Goal: Information Seeking & Learning: Learn about a topic

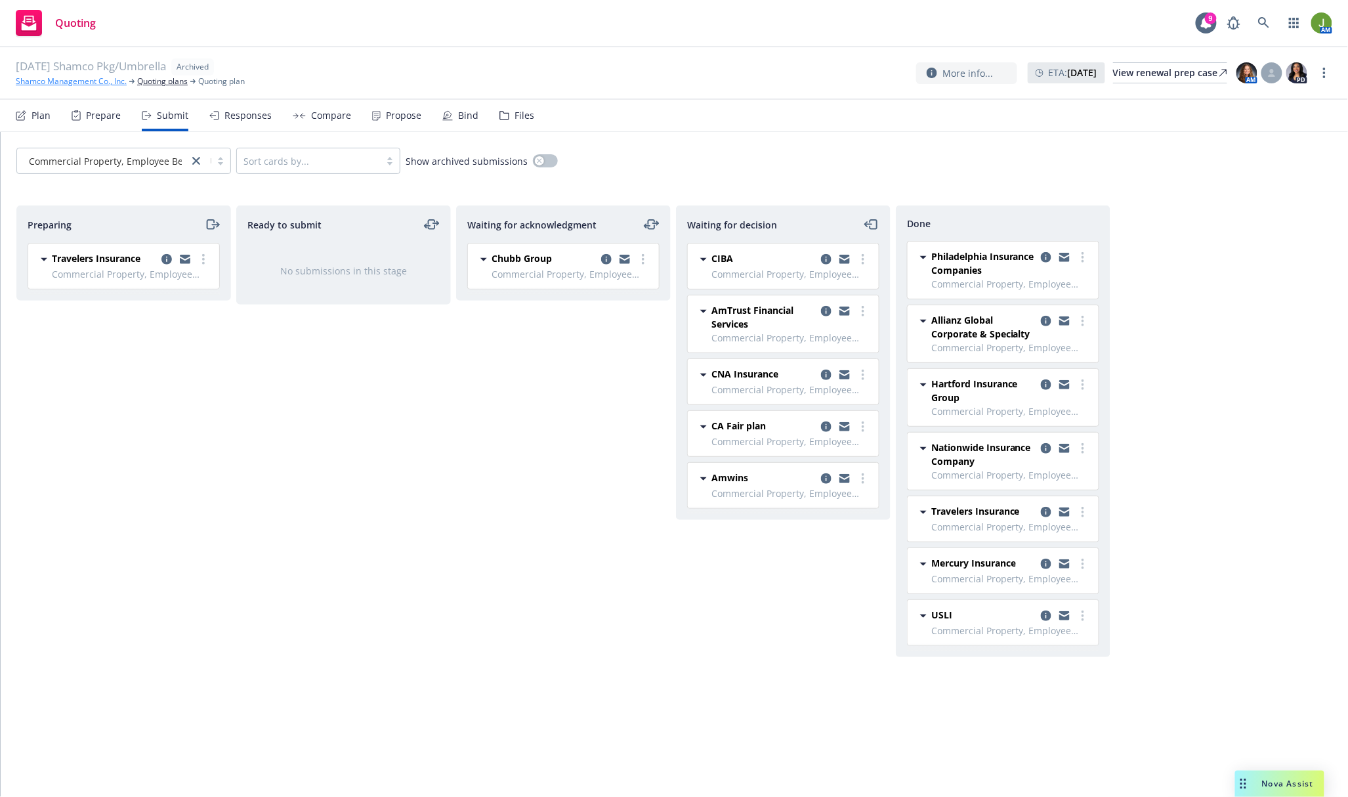
click at [98, 82] on link "Shamco Management Co., Inc." at bounding box center [71, 81] width 111 height 12
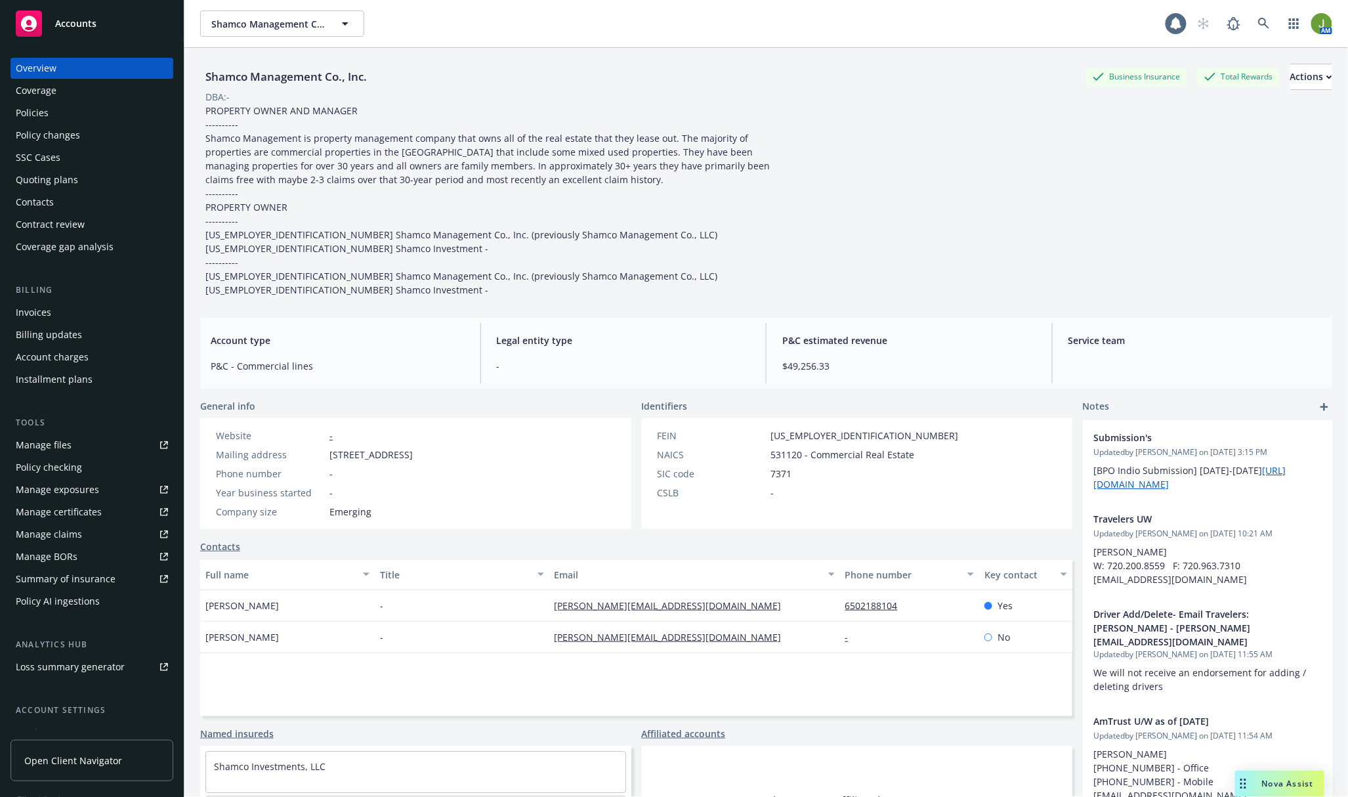
click at [70, 108] on div "Policies" at bounding box center [92, 112] width 152 height 21
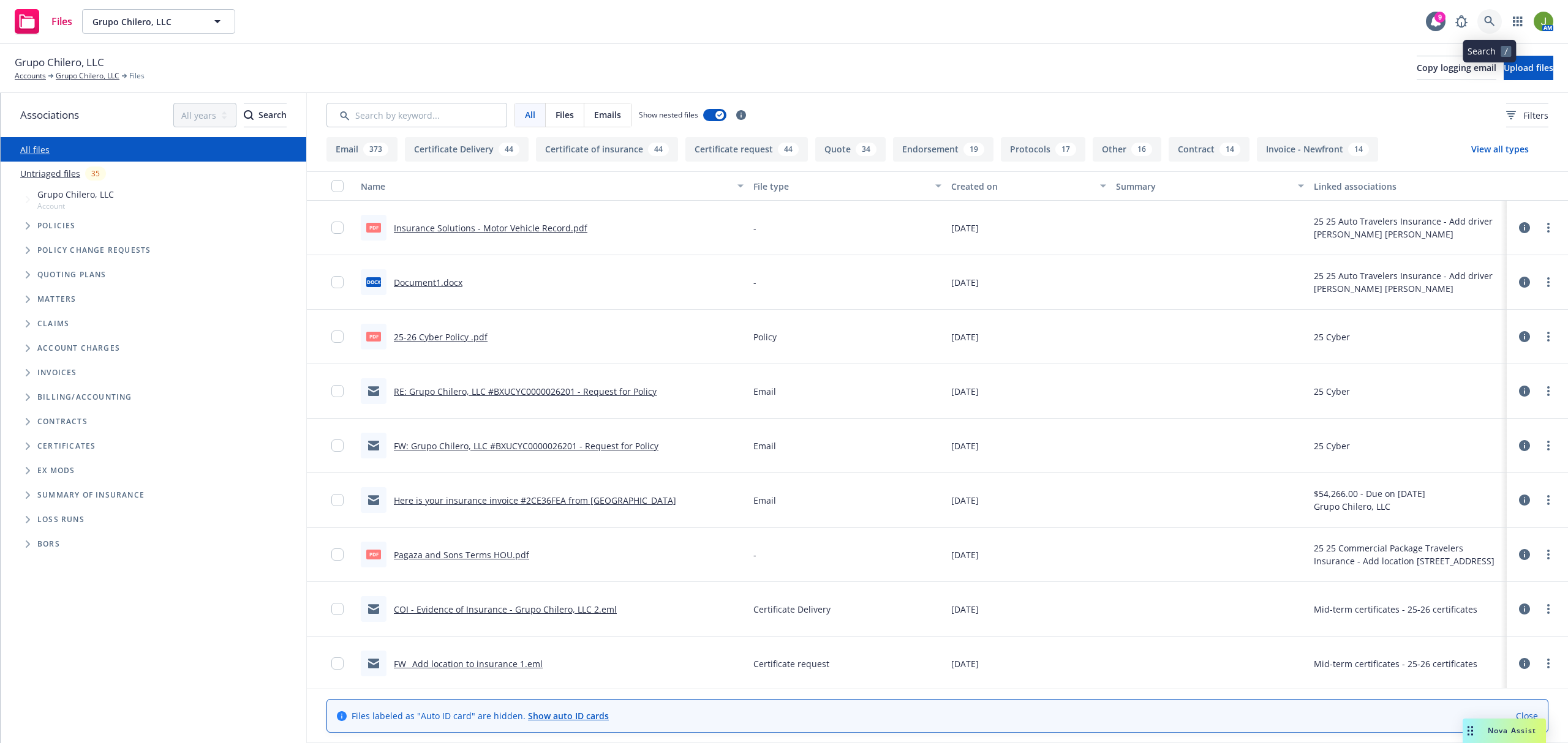
click at [1490, 15] on link at bounding box center [1489, 21] width 24 height 24
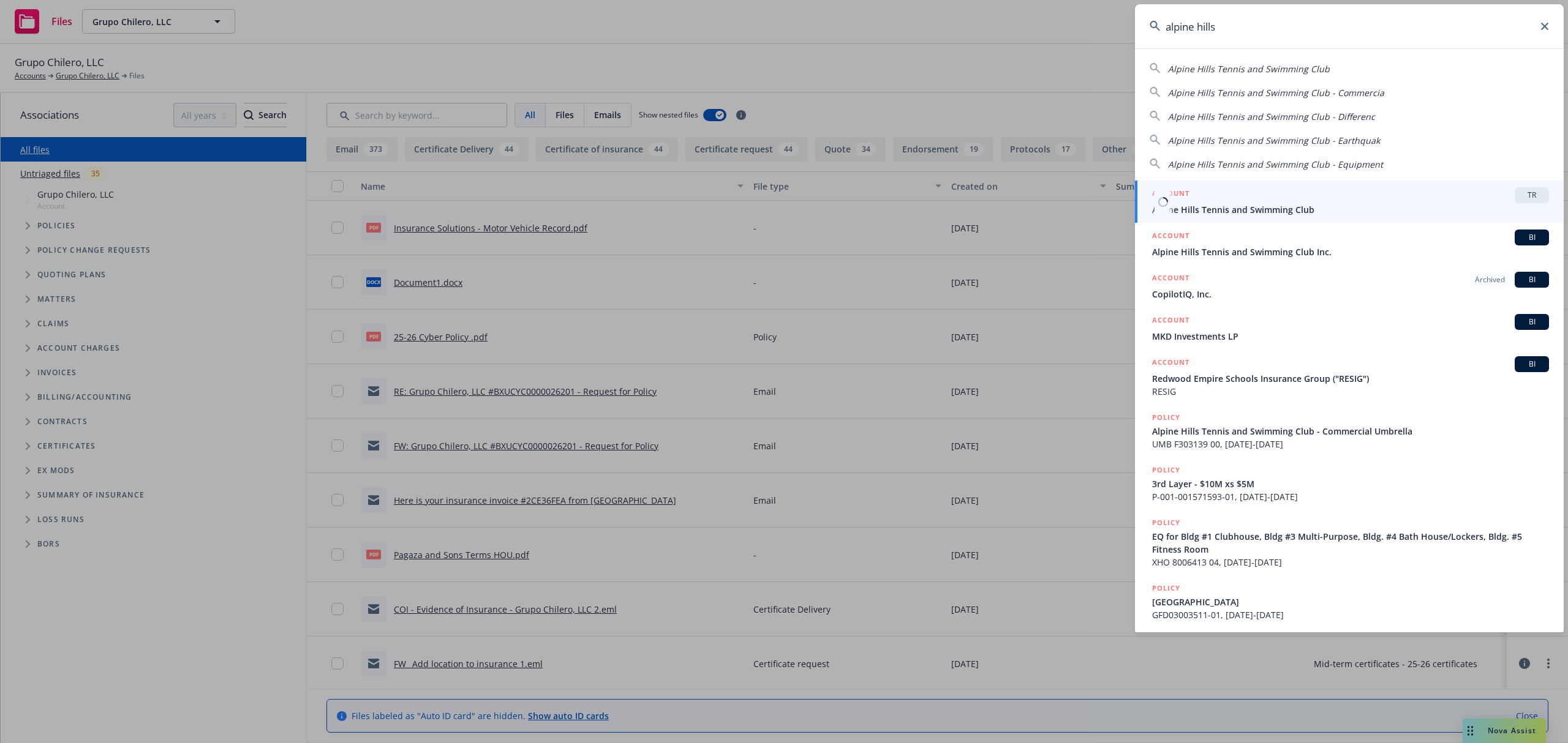
type input "alpine hills"
click at [1234, 219] on link "ACCOUNT TR Alpine Hills Tennis and Swimming Club" at bounding box center [1349, 201] width 429 height 42
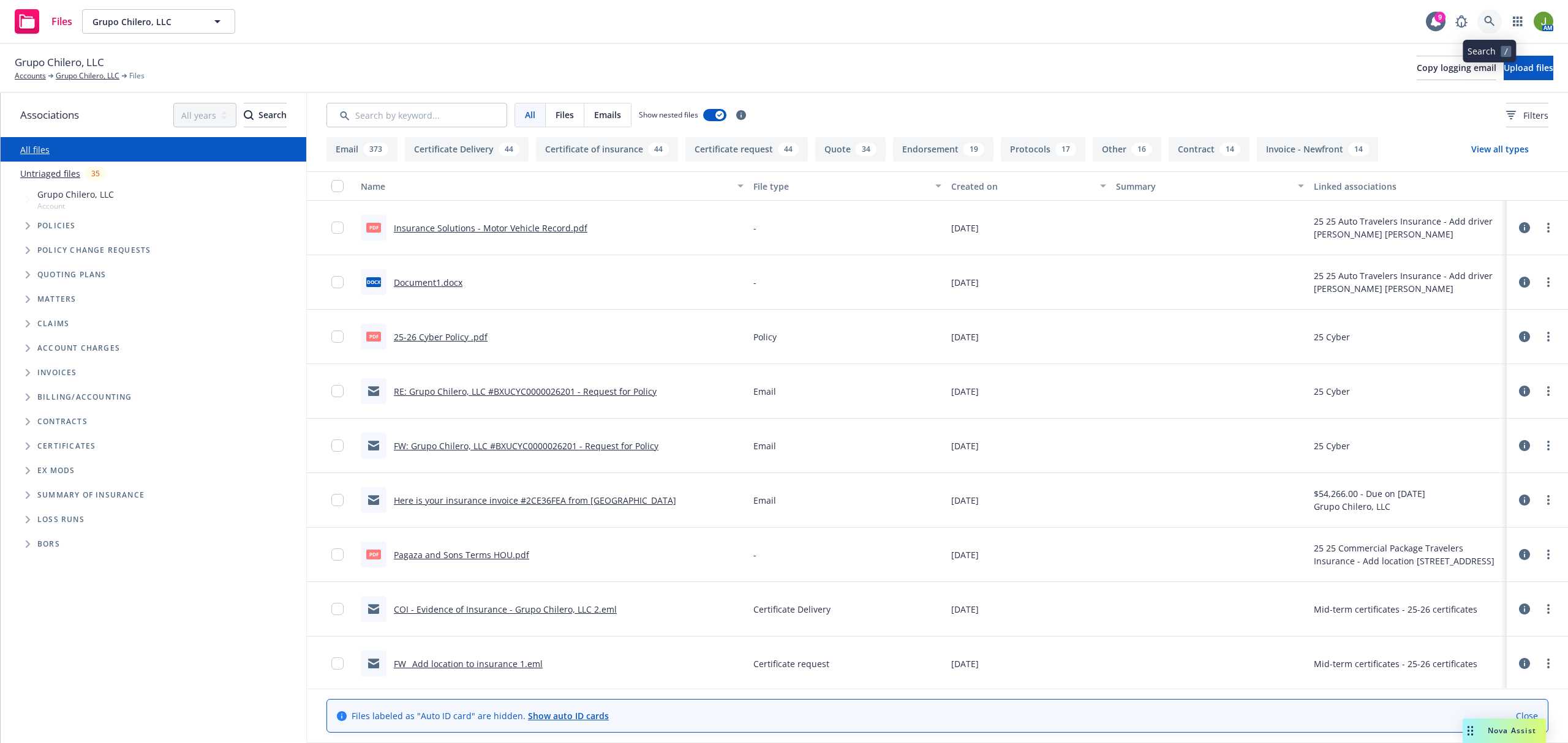
click at [1491, 22] on icon at bounding box center [1490, 21] width 11 height 11
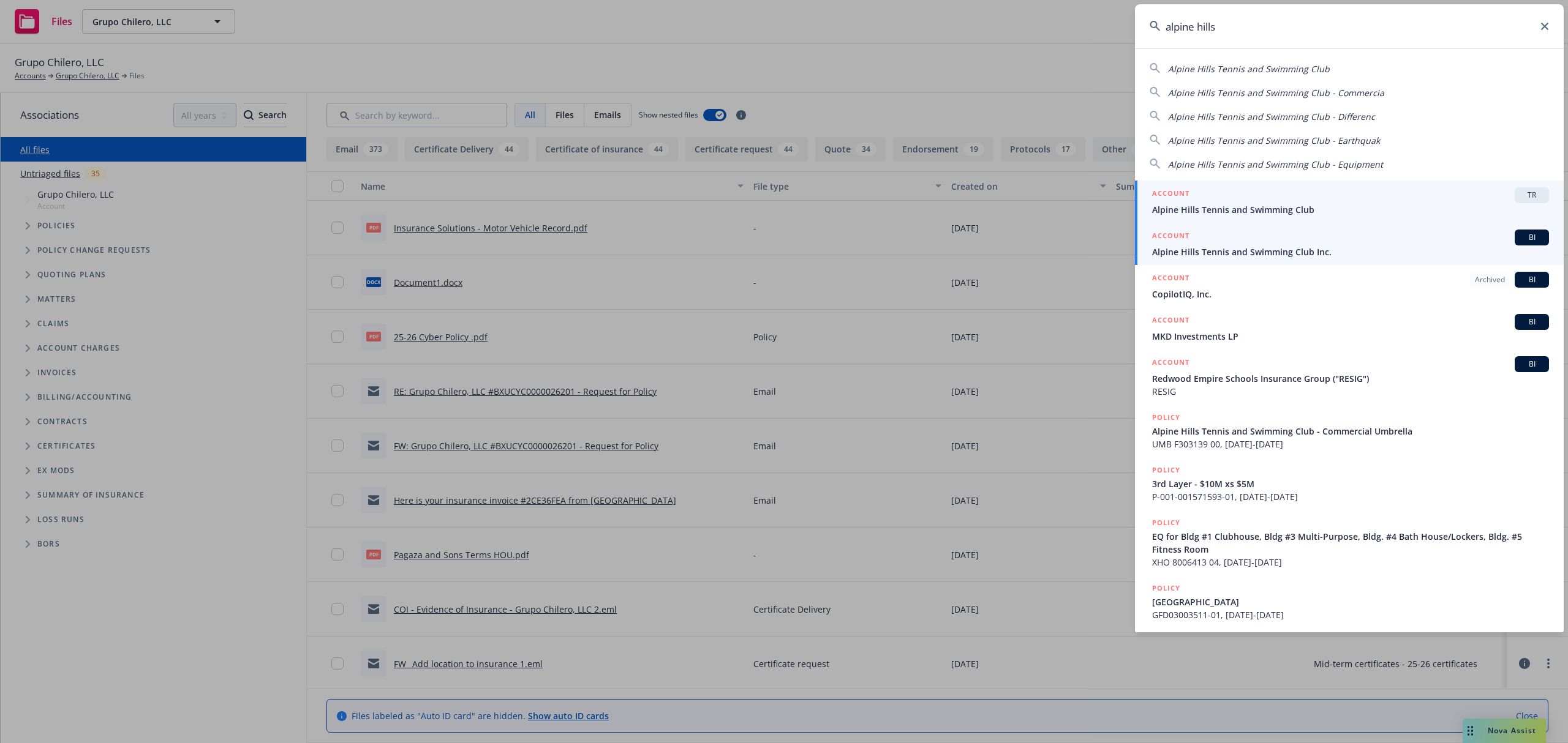
type input "alpine hills"
click at [1229, 249] on span "Alpine Hills Tennis and Swimming Club Inc." at bounding box center [1350, 252] width 396 height 13
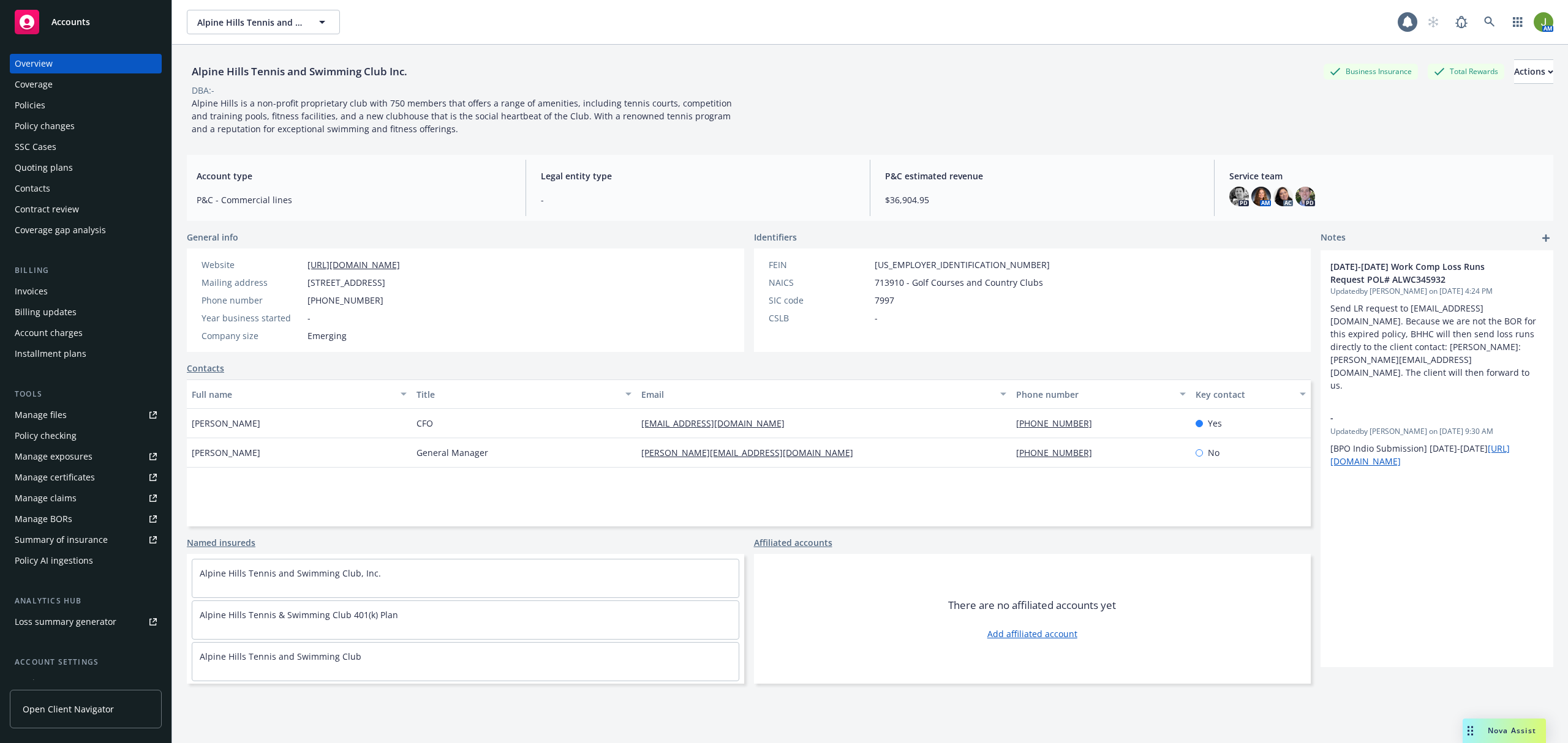
click at [57, 102] on div "Policies" at bounding box center [86, 104] width 142 height 20
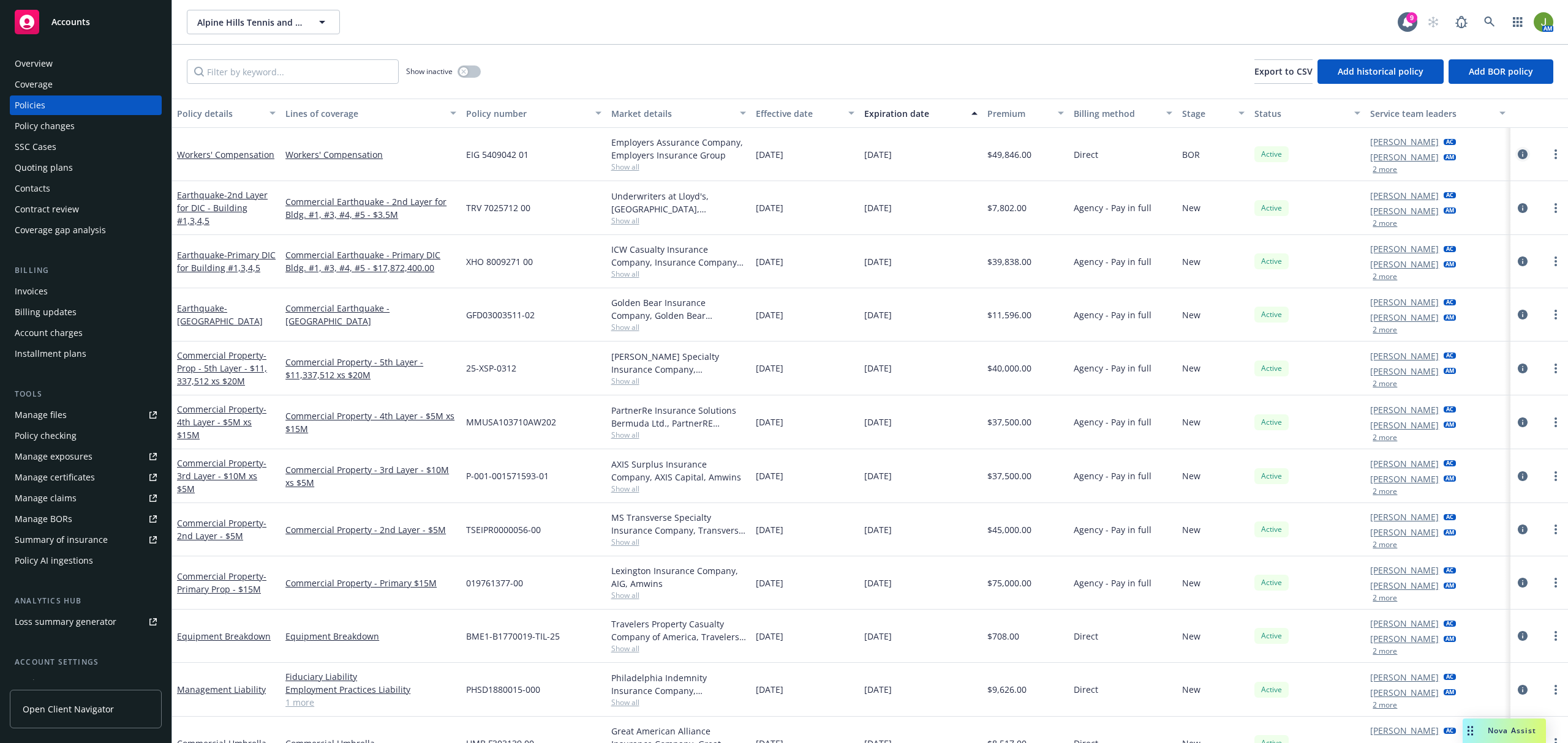
click at [1518, 156] on icon "circleInformation" at bounding box center [1522, 154] width 10 height 10
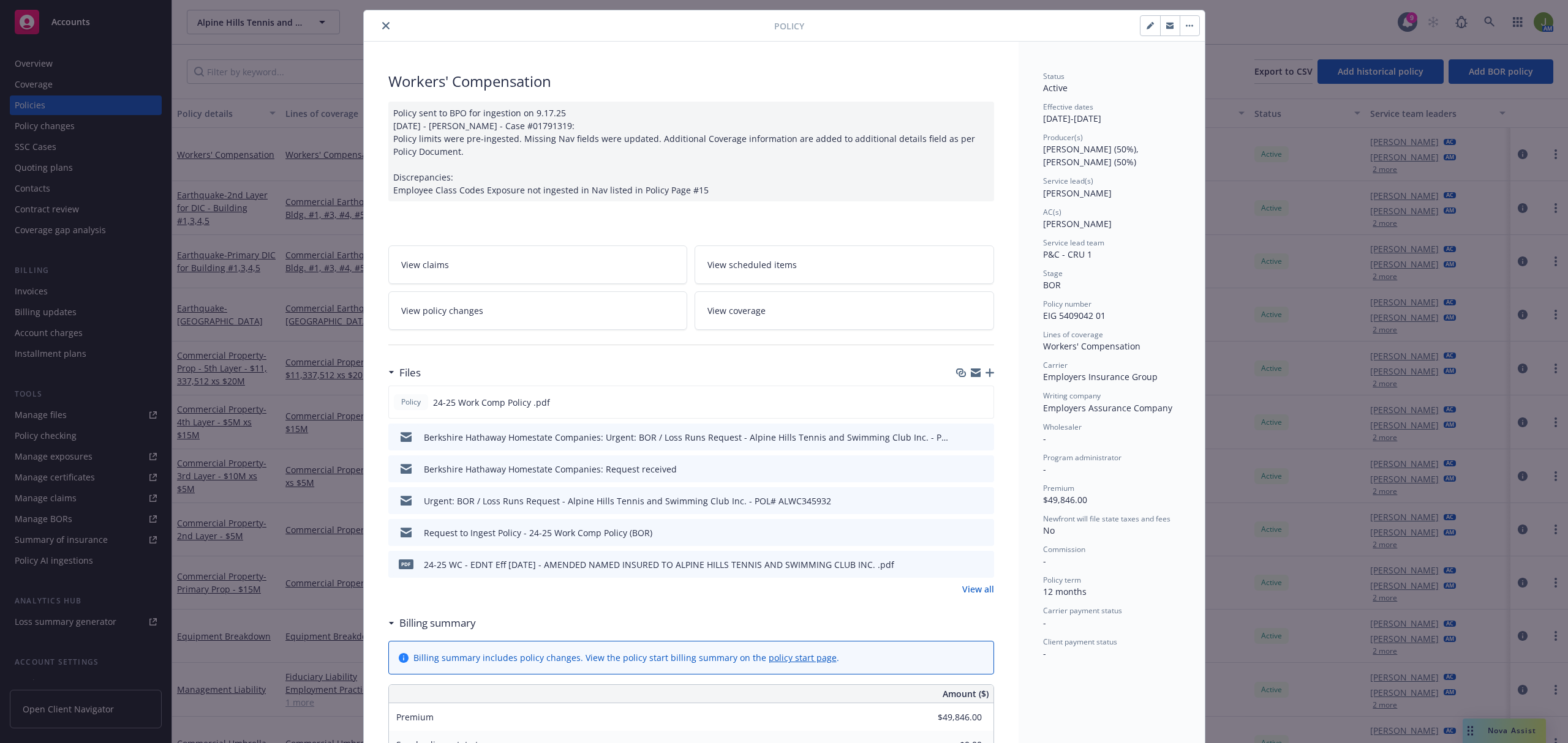
scroll to position [12, 0]
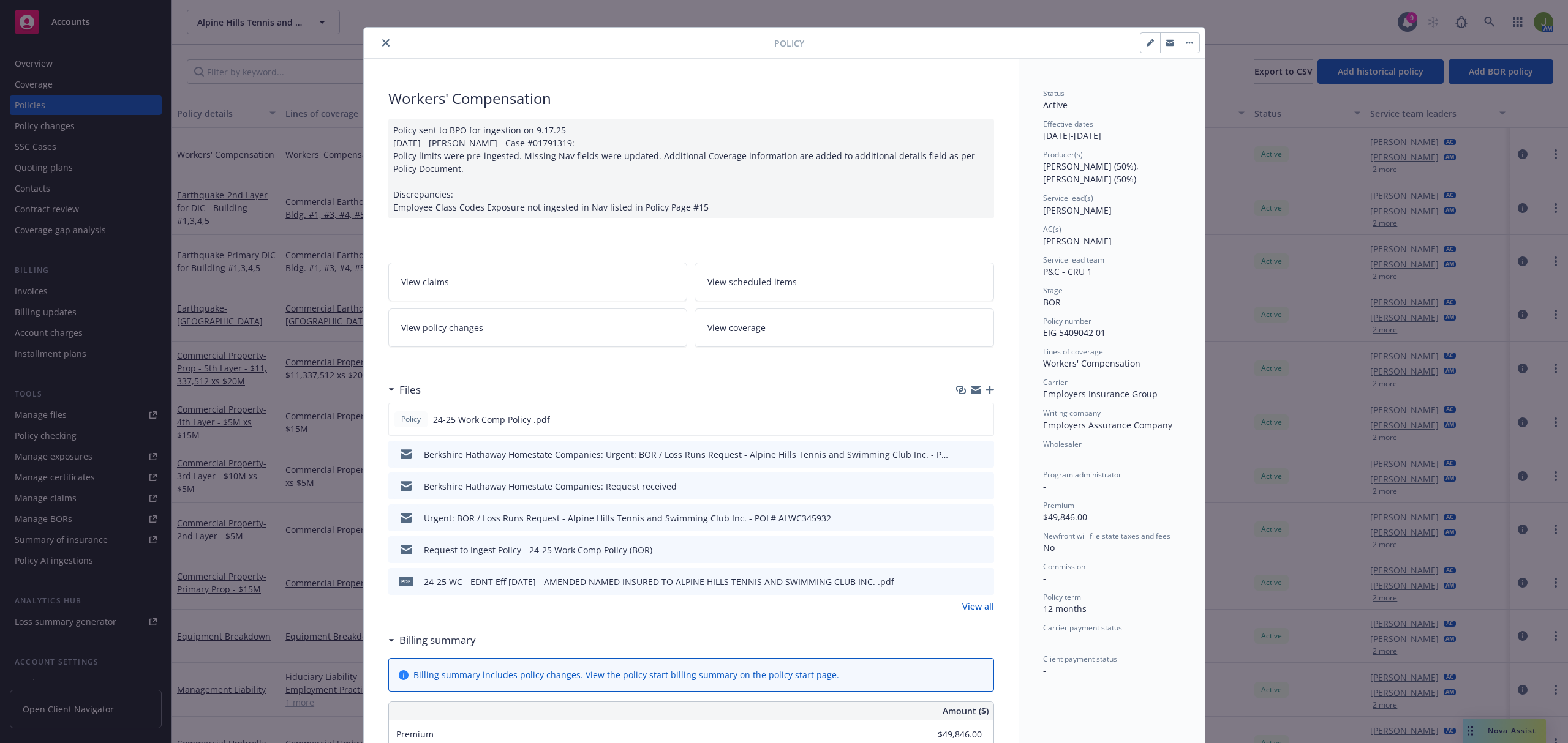
click at [382, 39] on icon "close" at bounding box center [386, 43] width 7 height 7
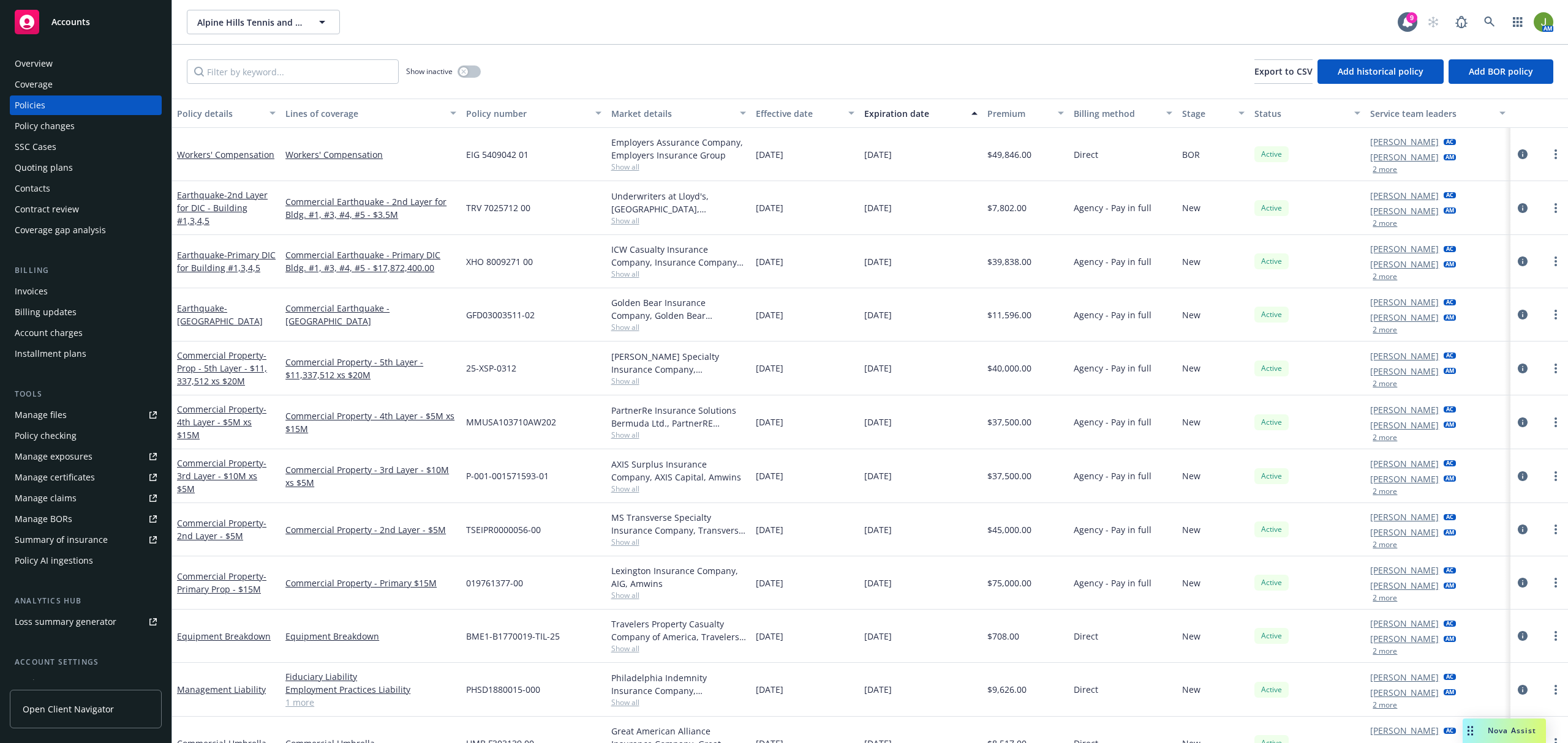
click at [81, 159] on div "Quoting plans" at bounding box center [86, 167] width 142 height 20
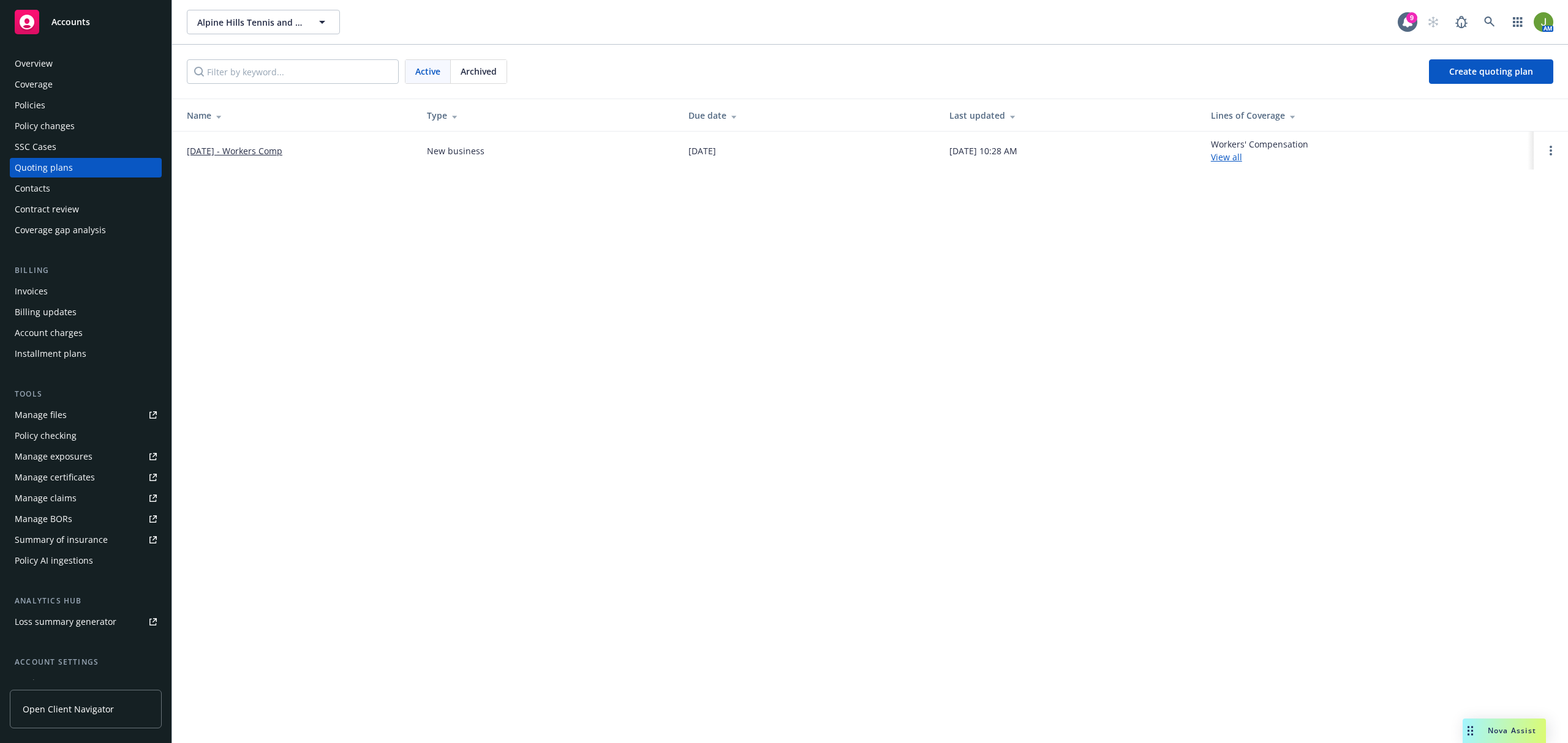
click at [226, 150] on link "12/1/25 - Workers Comp" at bounding box center [234, 151] width 95 height 13
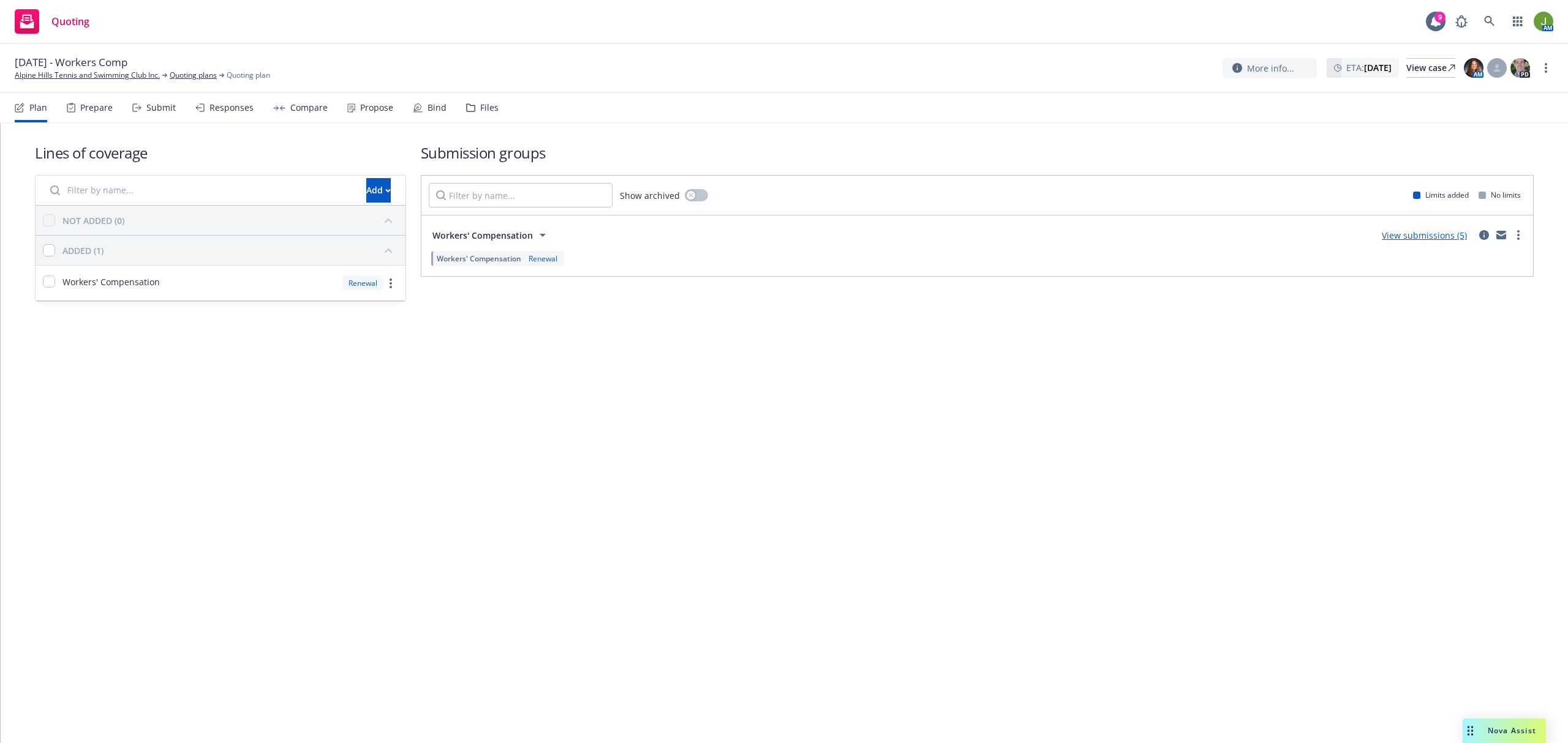
click at [1421, 239] on link "View submissions (5)" at bounding box center [1423, 235] width 85 height 11
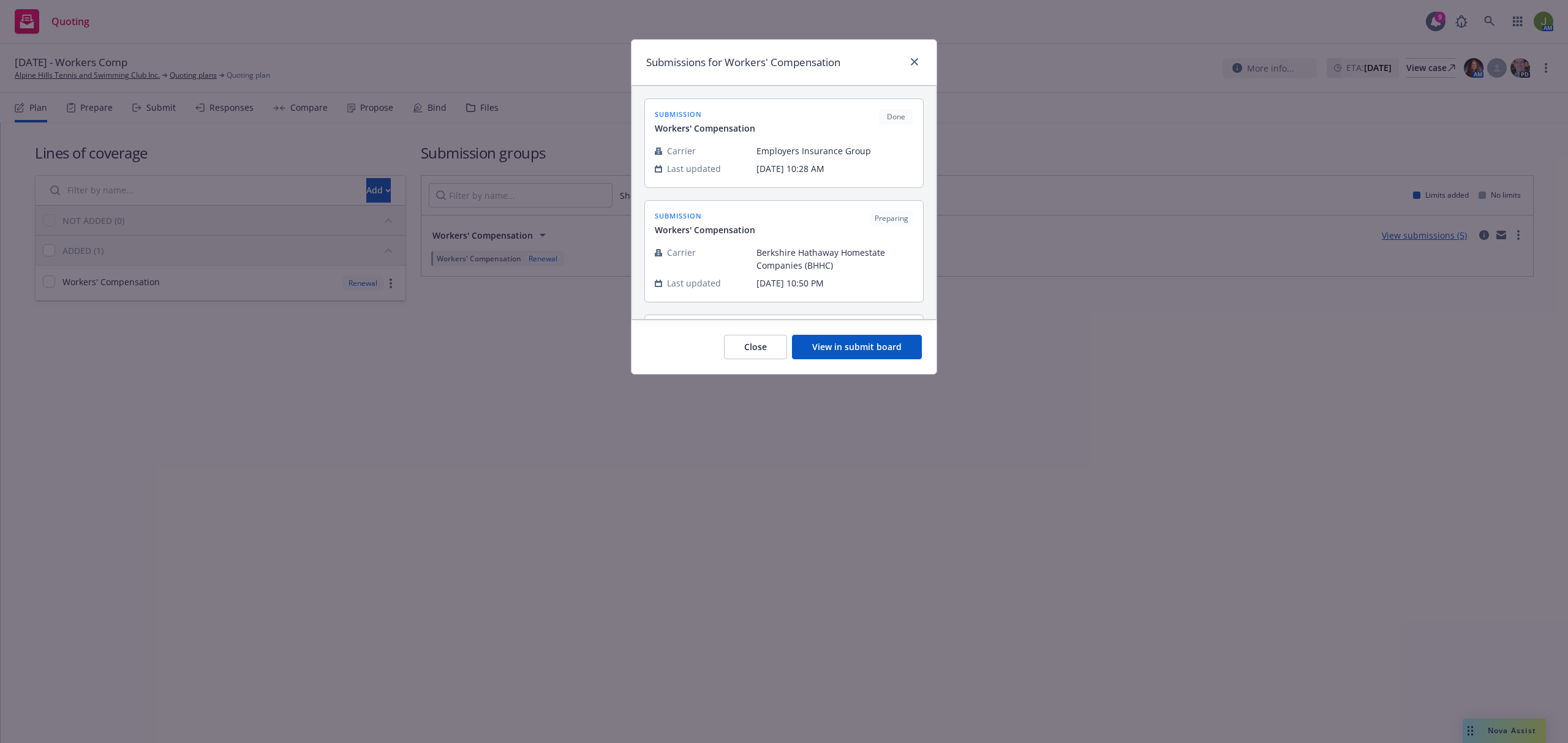
click at [853, 355] on button "View in submit board" at bounding box center [856, 347] width 130 height 24
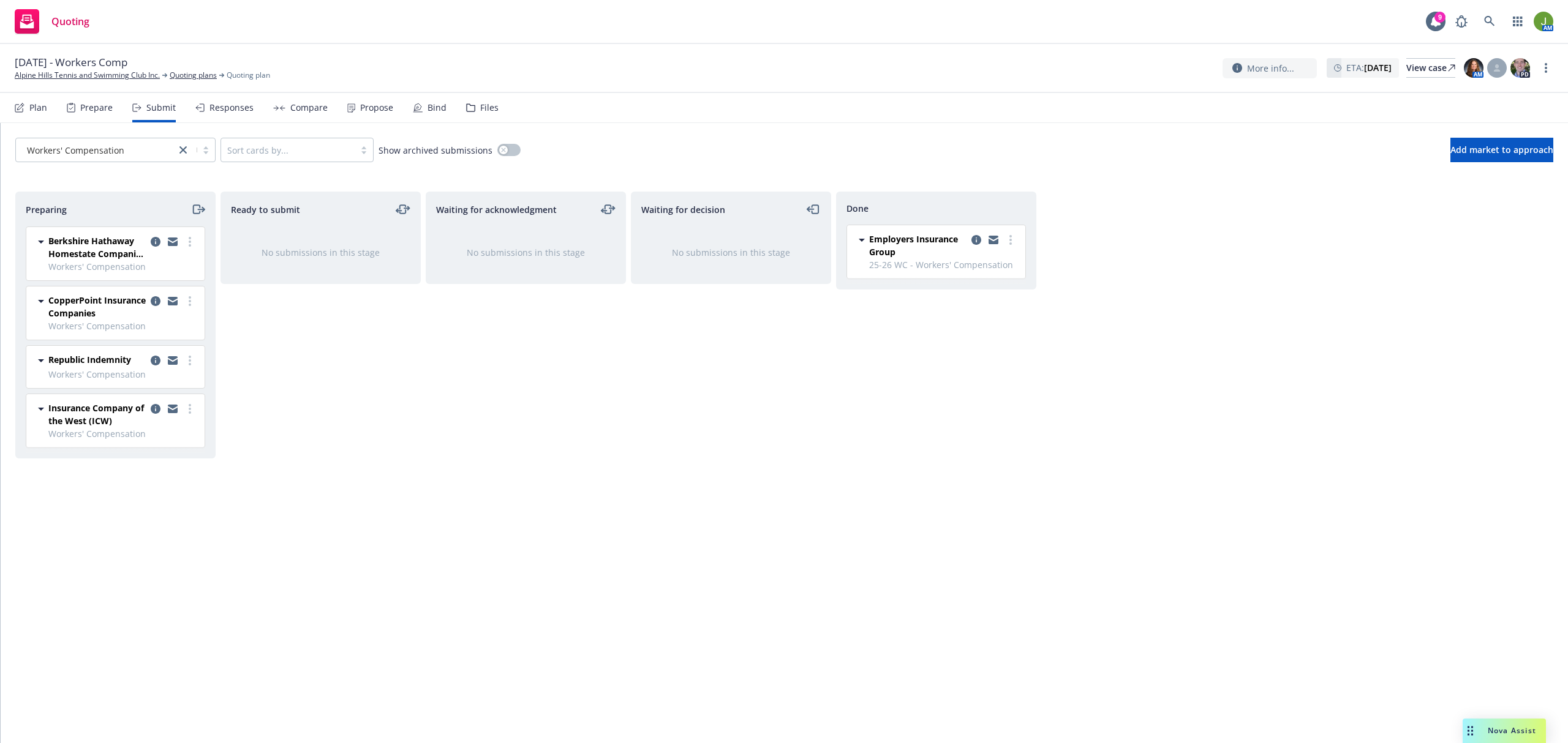
click at [1245, 19] on div "Quoting 9 AM" at bounding box center [784, 21] width 1568 height 44
click at [70, 75] on link "Alpine Hills Tennis and Swimming Club Inc." at bounding box center [88, 76] width 146 height 11
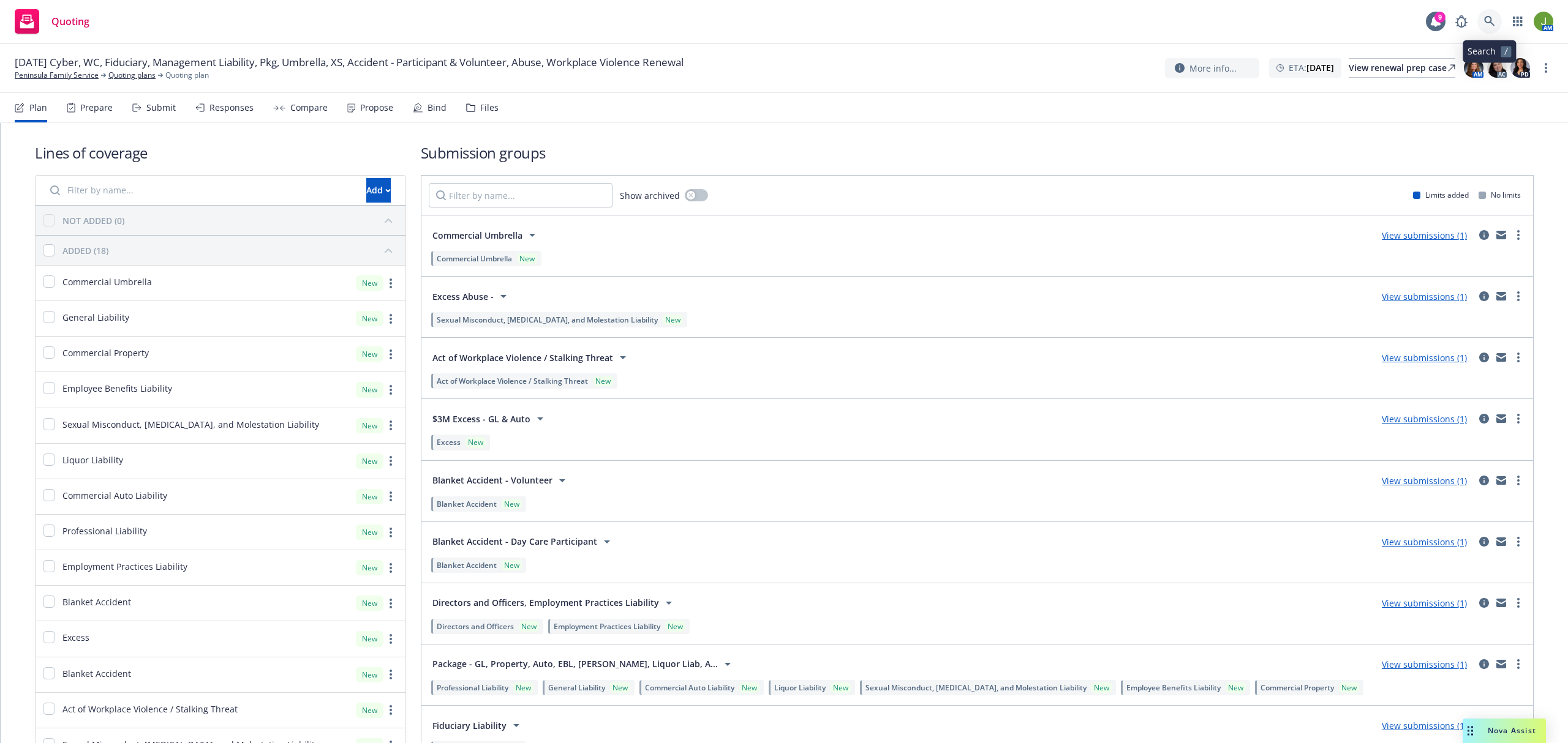
click at [1492, 22] on icon at bounding box center [1490, 21] width 11 height 11
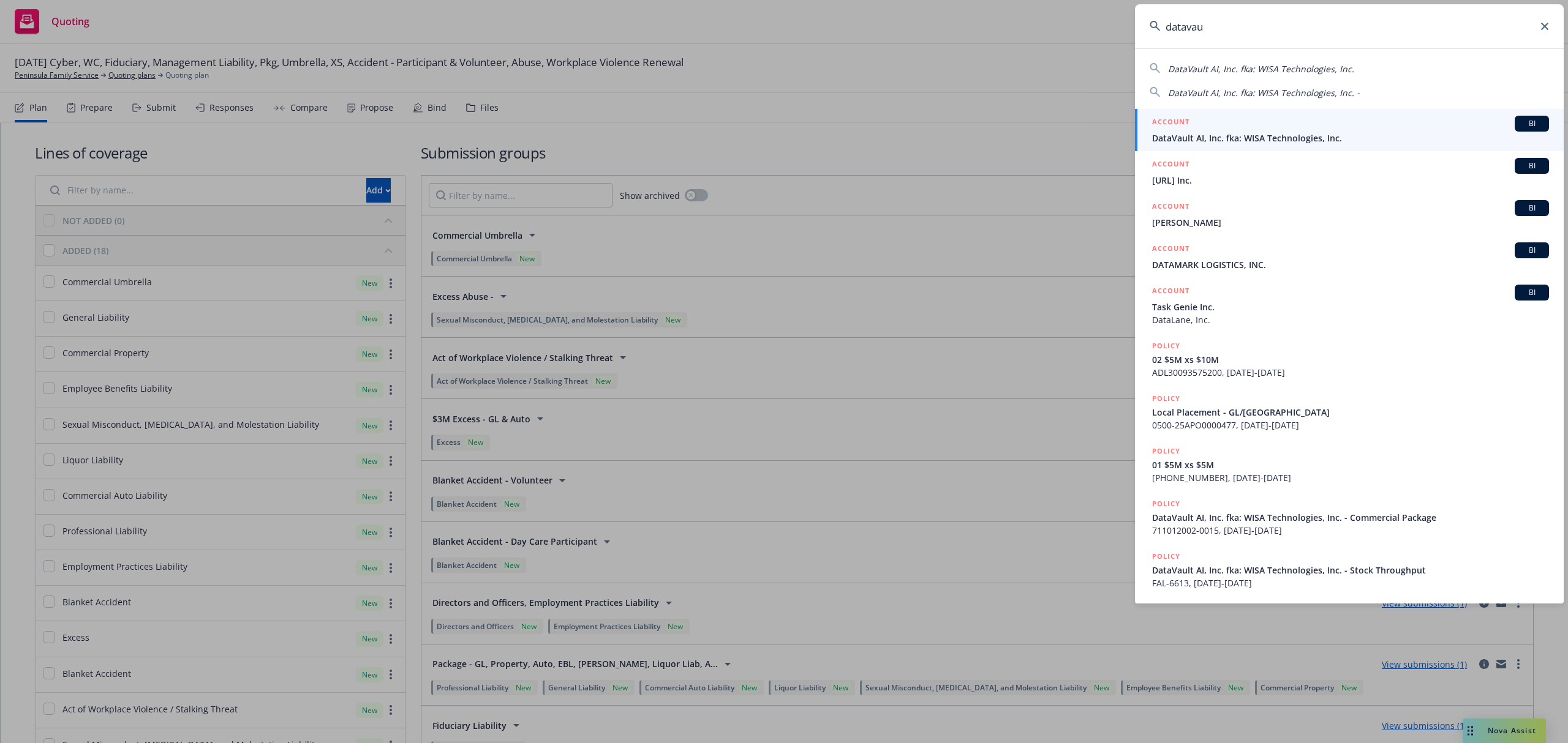
type input "datavau"
click at [1297, 130] on div "ACCOUNT BI" at bounding box center [1350, 123] width 396 height 16
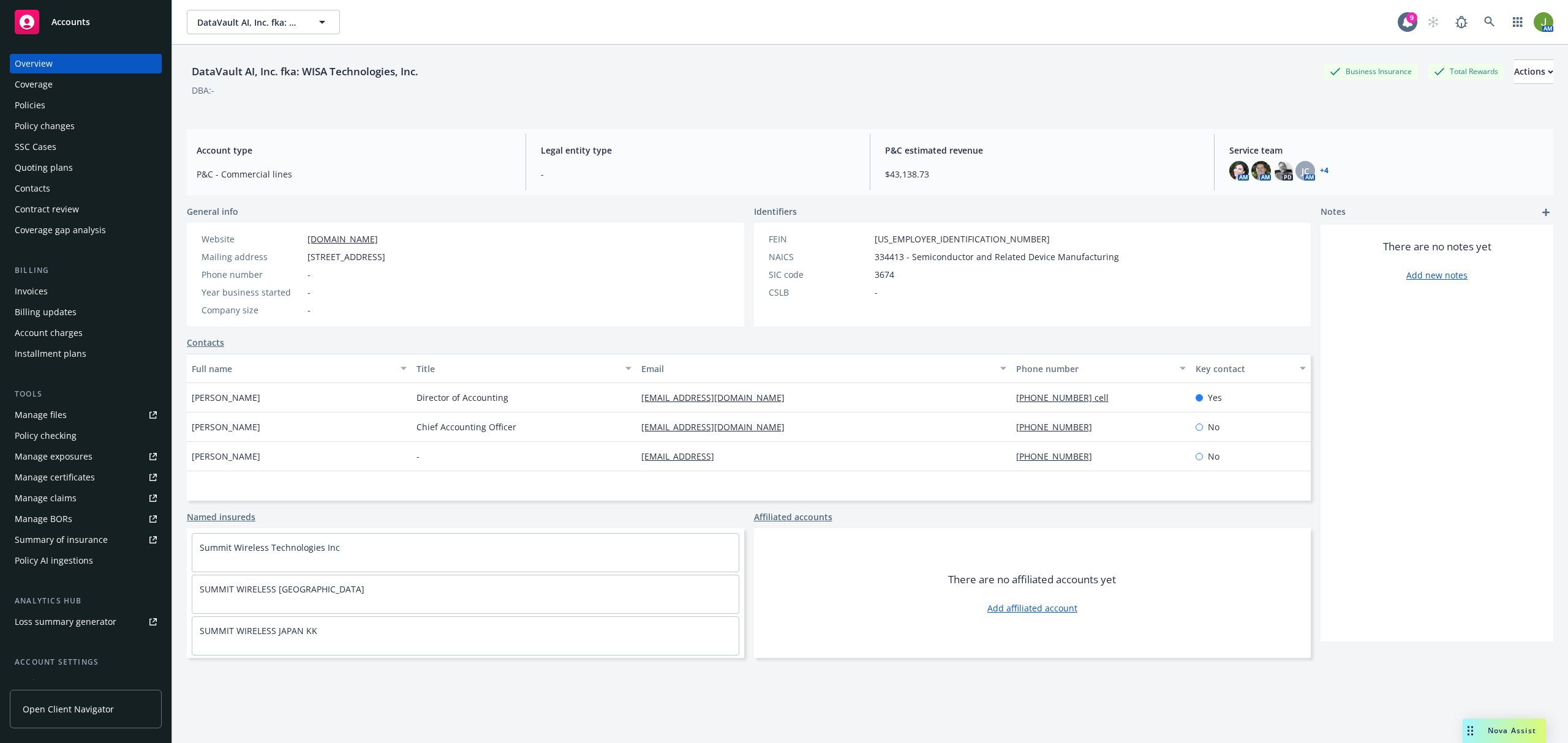
click at [67, 97] on div "Policies" at bounding box center [86, 104] width 142 height 20
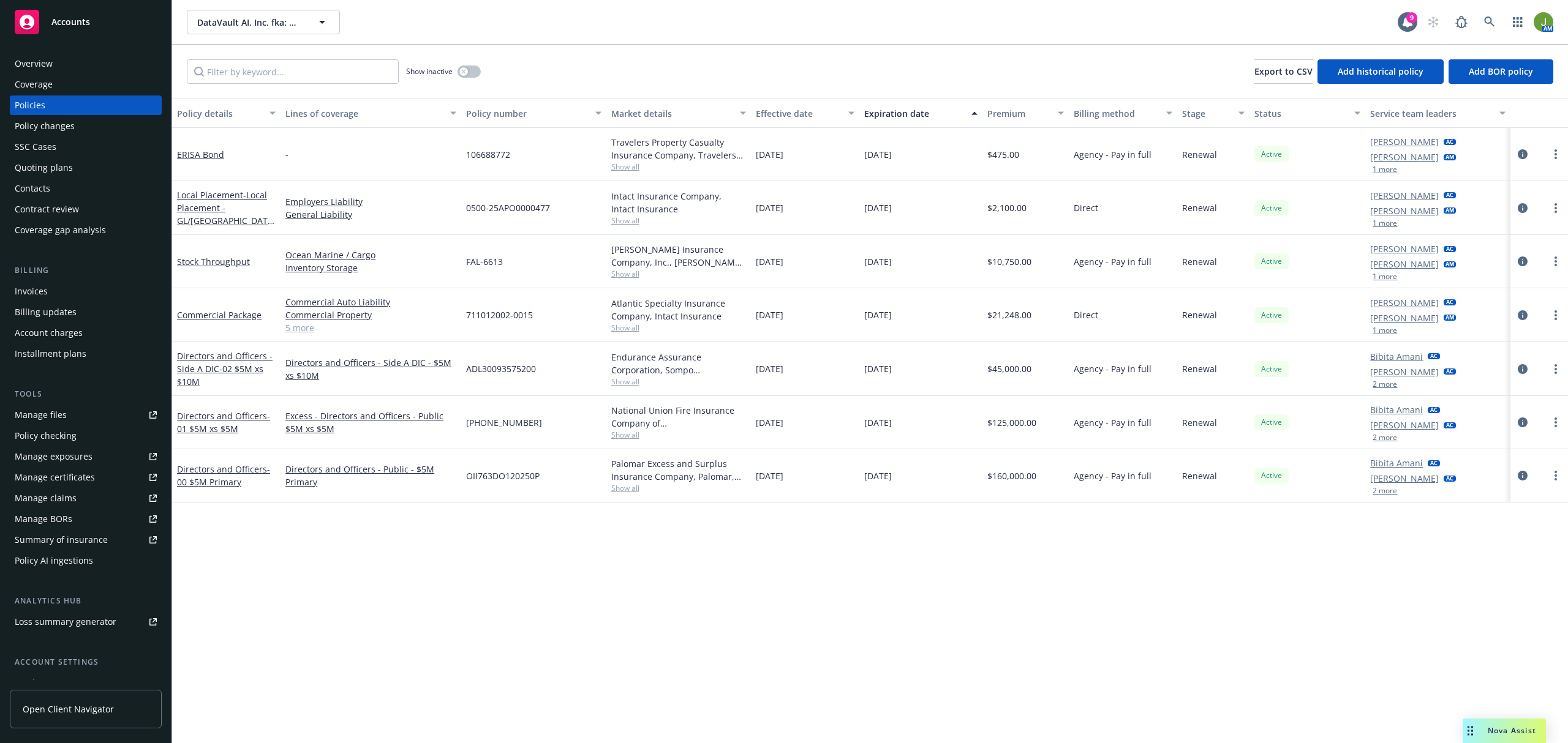
click at [1411, 158] on link "Lisa Fedishin" at bounding box center [1405, 157] width 69 height 13
drag, startPoint x: 1099, startPoint y: 618, endPoint x: 1272, endPoint y: 478, distance: 222.6
click at [1099, 617] on div "Policy details Lines of coverage Policy number Market details Effective date Ex…" at bounding box center [869, 420] width 1395 height 644
click at [1377, 423] on link "Jo Chew" at bounding box center [1405, 425] width 69 height 13
click at [54, 180] on div "Contacts" at bounding box center [86, 188] width 142 height 20
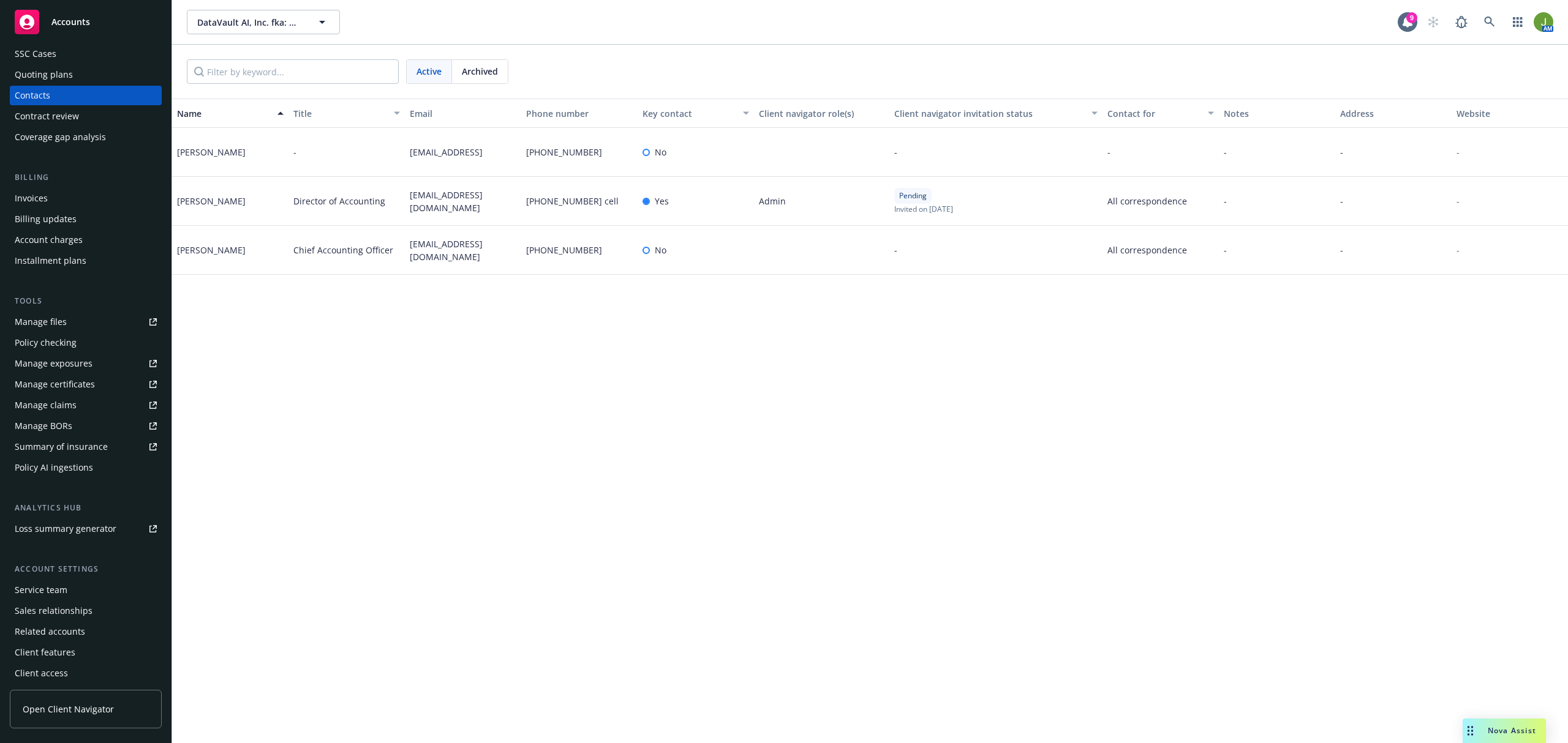
scroll to position [96, 0]
click at [54, 588] on div "Service team" at bounding box center [41, 586] width 52 height 20
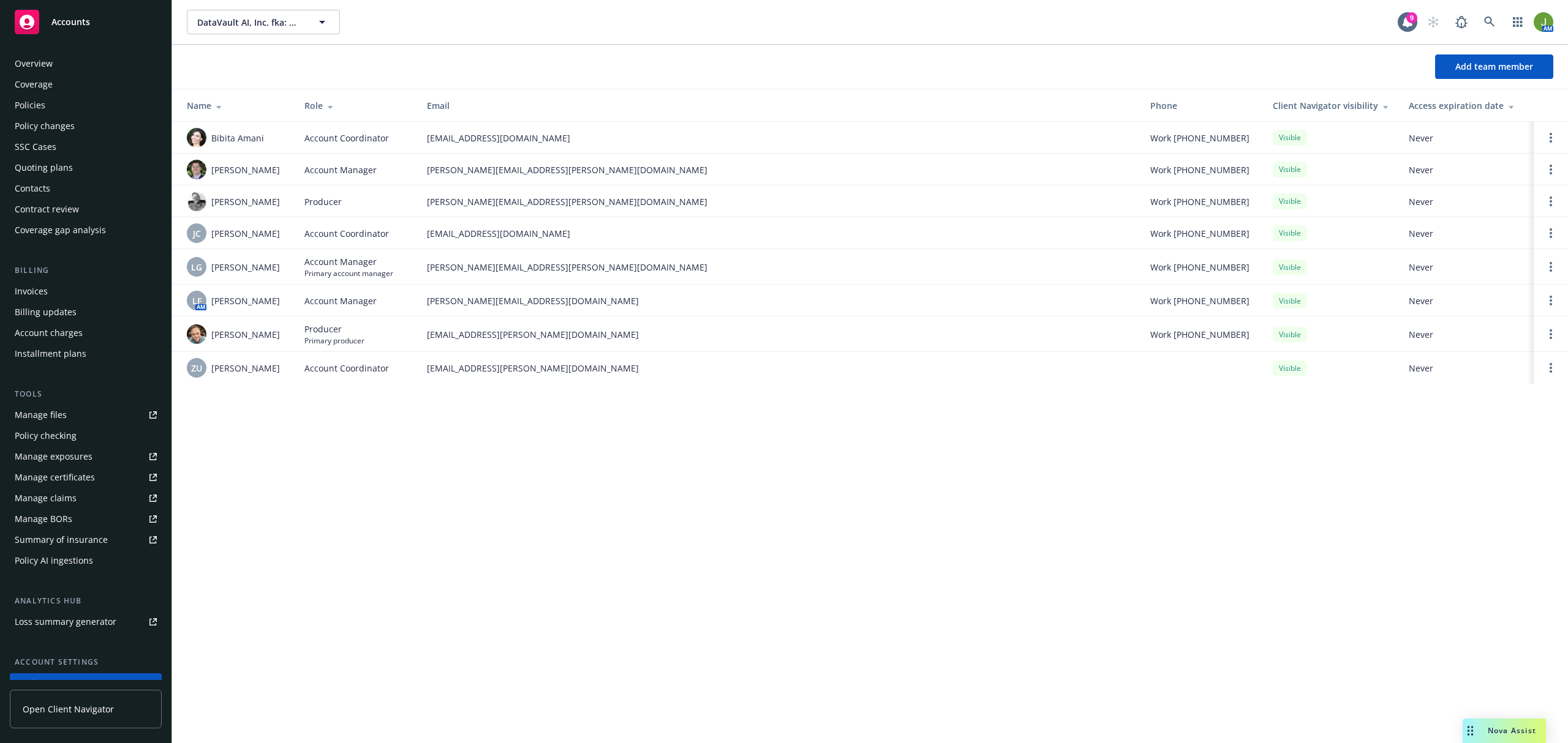
click at [35, 106] on div "Policies" at bounding box center [30, 104] width 31 height 20
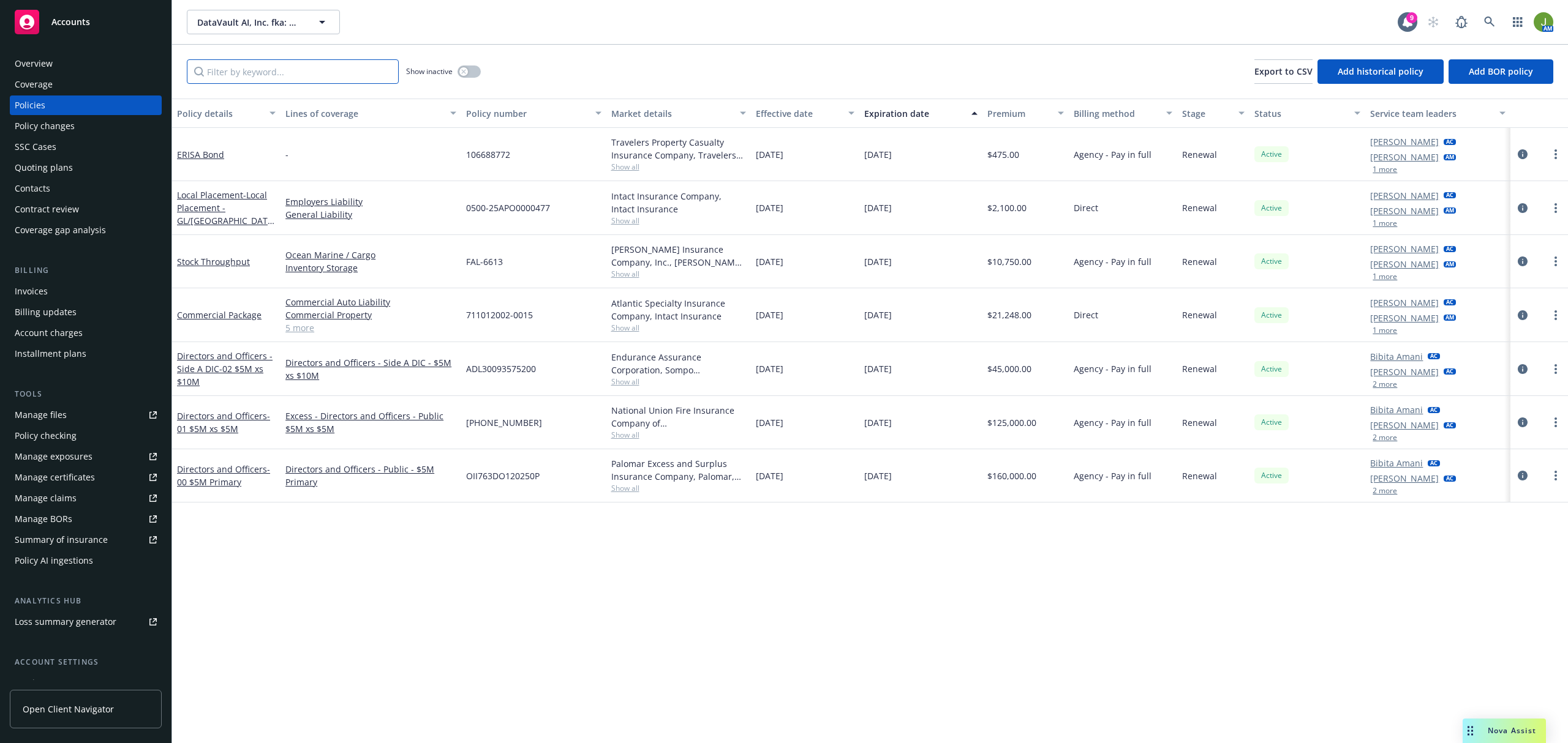
click at [265, 69] on input "Filter by keyword..." at bounding box center [292, 72] width 212 height 24
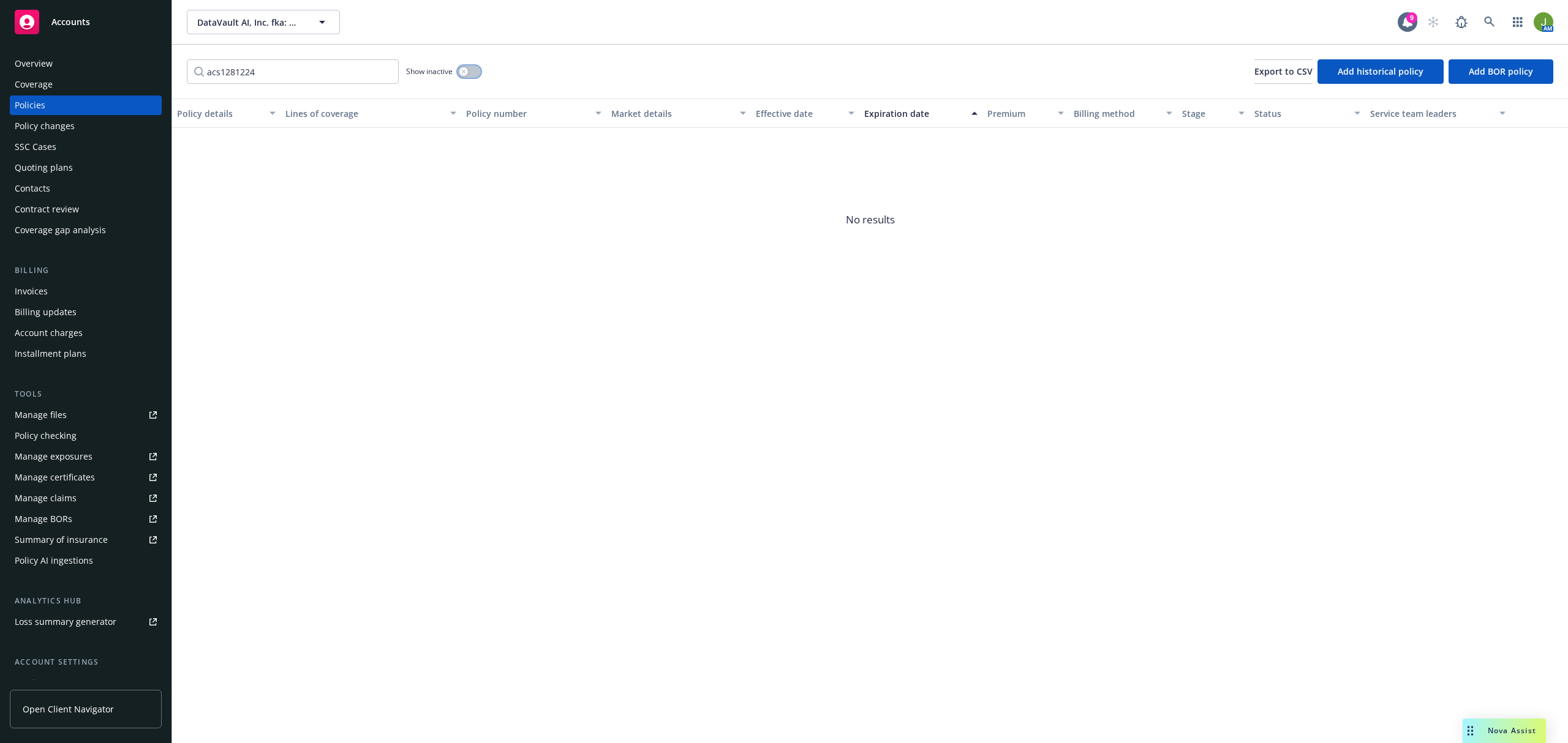
click at [479, 70] on button "button" at bounding box center [468, 71] width 23 height 12
click at [463, 72] on button "button" at bounding box center [468, 71] width 23 height 12
drag, startPoint x: 310, startPoint y: 72, endPoint x: 85, endPoint y: 71, distance: 225.0
click at [118, 74] on div "Accounts Overview Coverage Policies Policy changes SSC Cases Quoting plans Cont…" at bounding box center [784, 371] width 1568 height 743
type input "cyber"
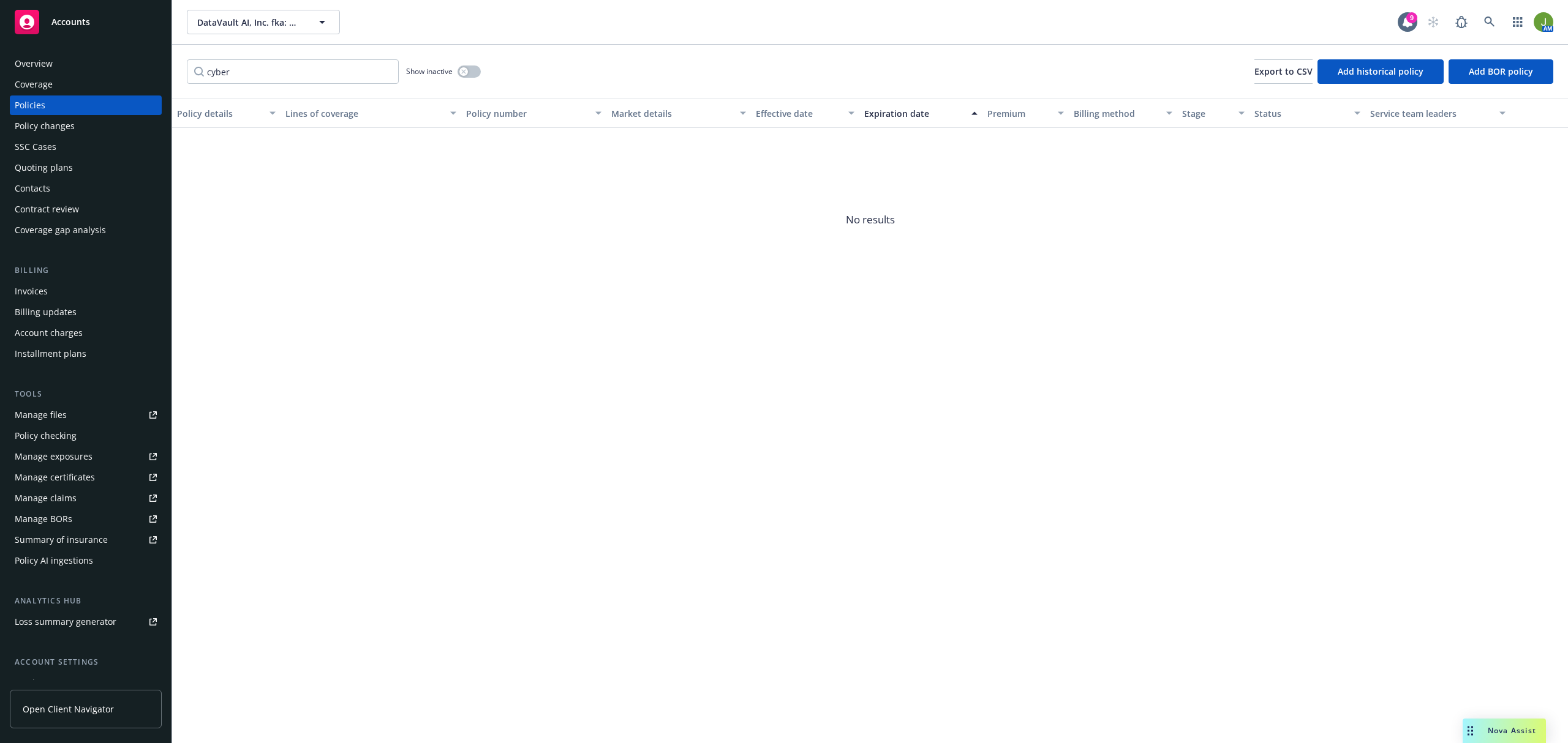
click at [26, 99] on div "Policies" at bounding box center [30, 104] width 31 height 20
click at [475, 69] on button "button" at bounding box center [468, 71] width 23 height 12
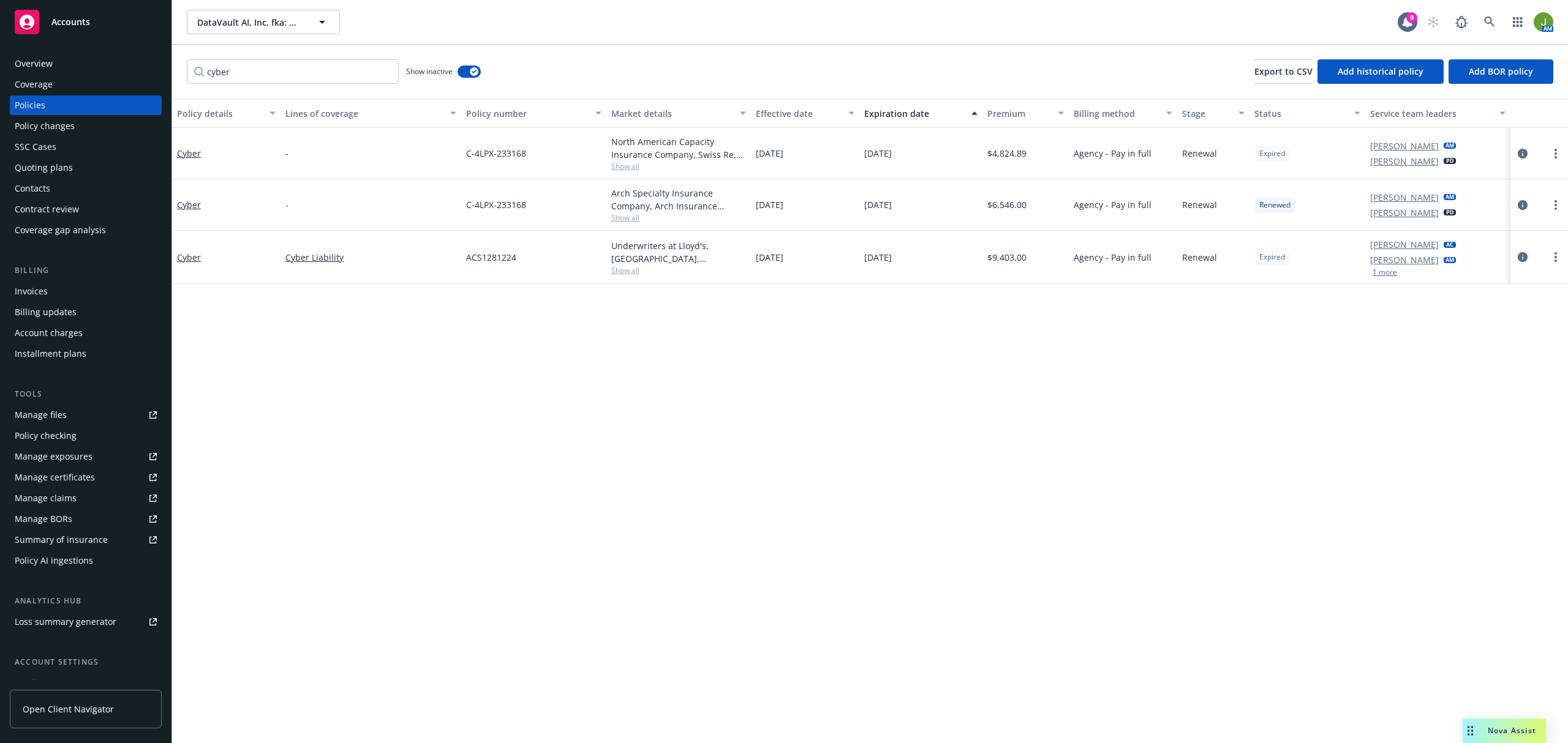
click at [1526, 258] on icon "circleInformation" at bounding box center [1522, 256] width 10 height 10
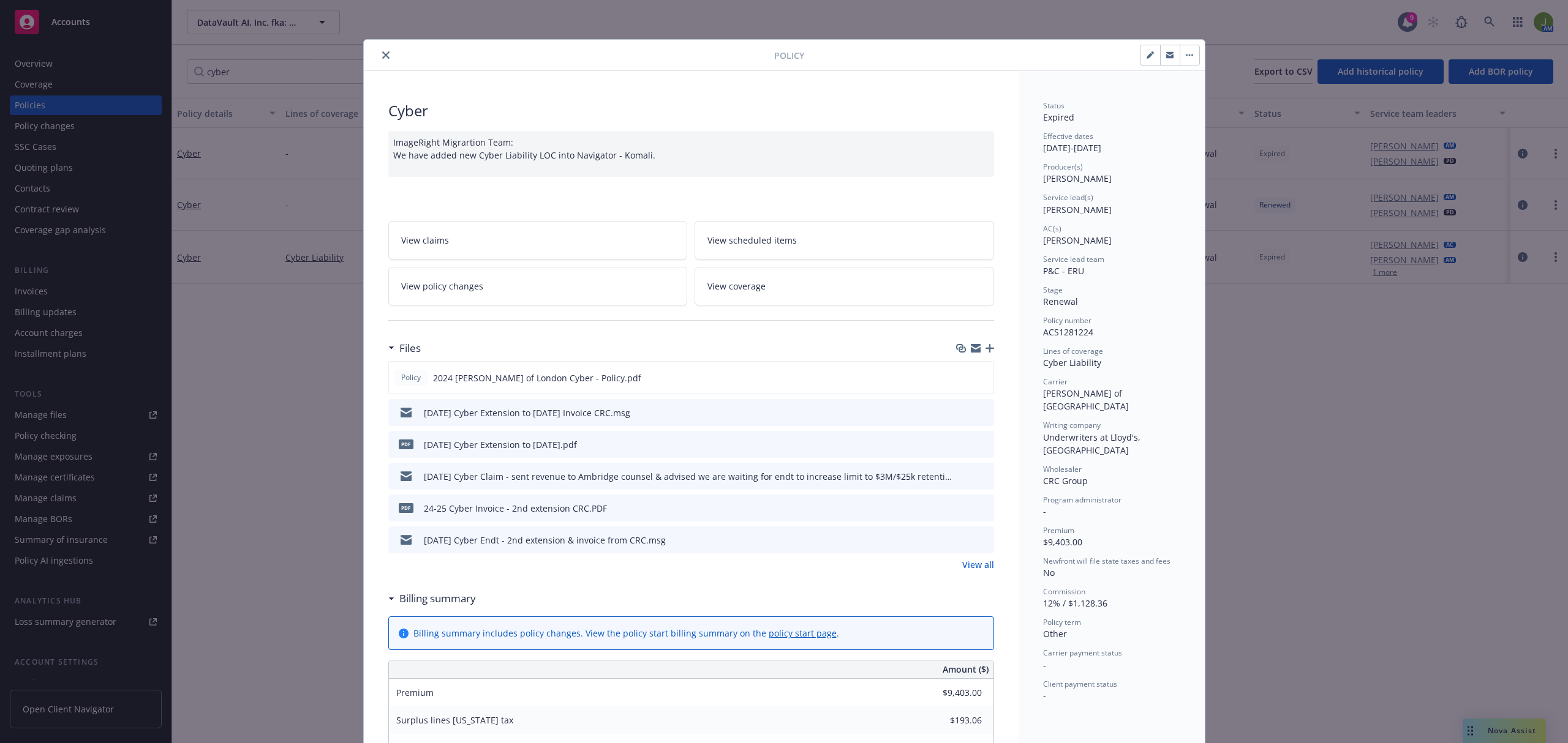
click at [382, 56] on icon "close" at bounding box center [386, 55] width 7 height 7
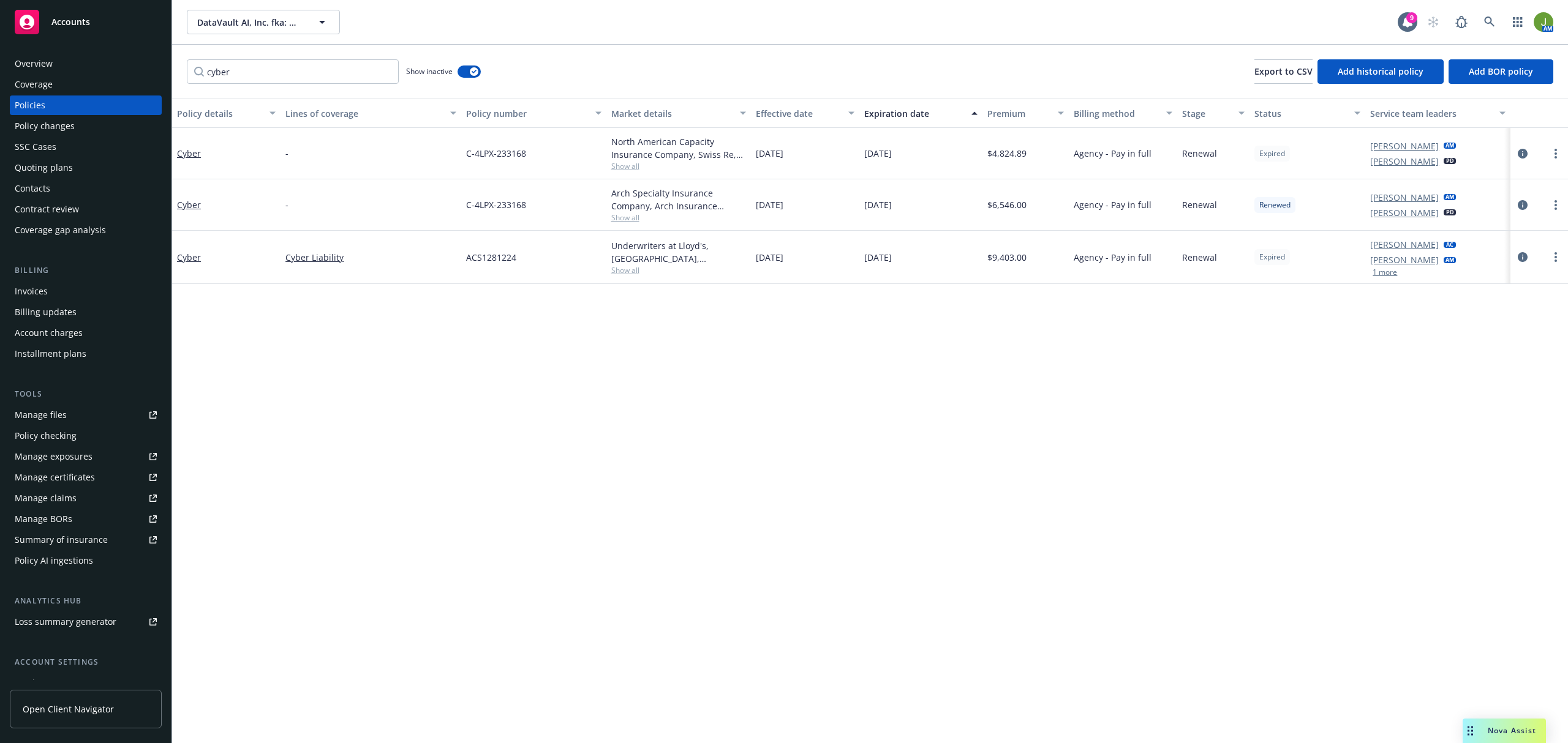
click at [35, 173] on div "Quoting plans" at bounding box center [44, 167] width 58 height 20
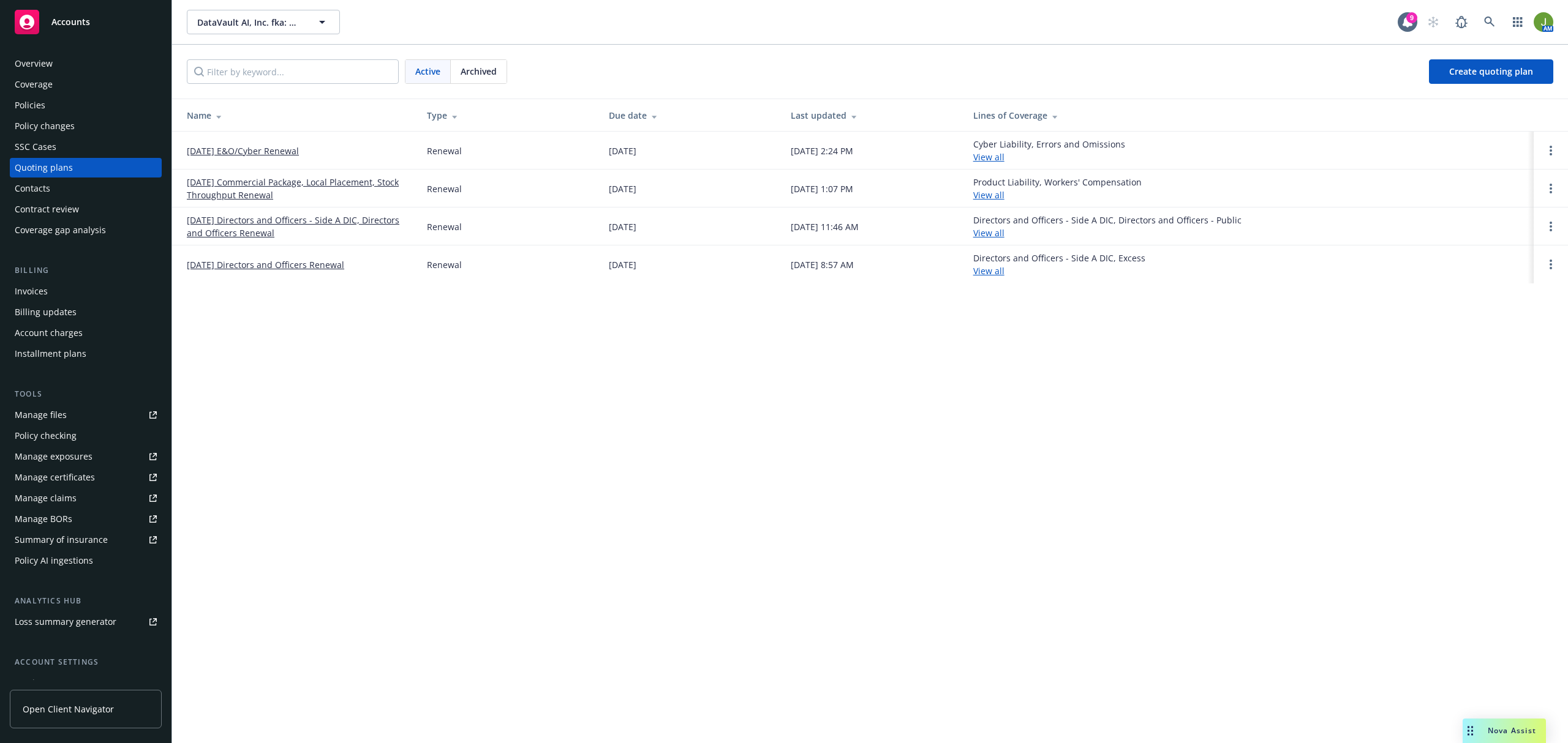
click at [983, 47] on div "Active Archived Create quoting plan" at bounding box center [869, 72] width 1395 height 54
click at [35, 117] on div "Policy changes" at bounding box center [45, 126] width 60 height 20
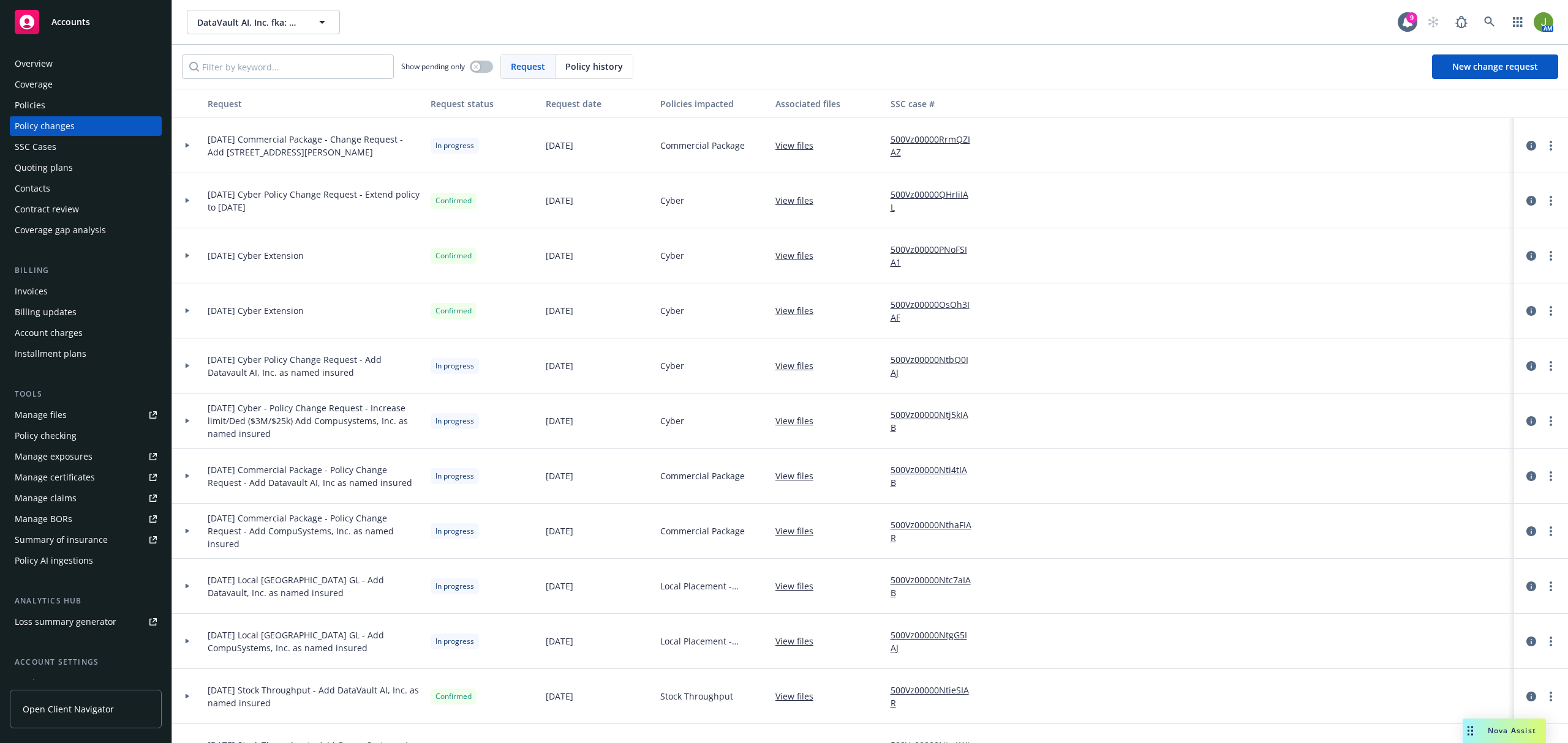
click at [22, 105] on div "Policies" at bounding box center [30, 104] width 31 height 20
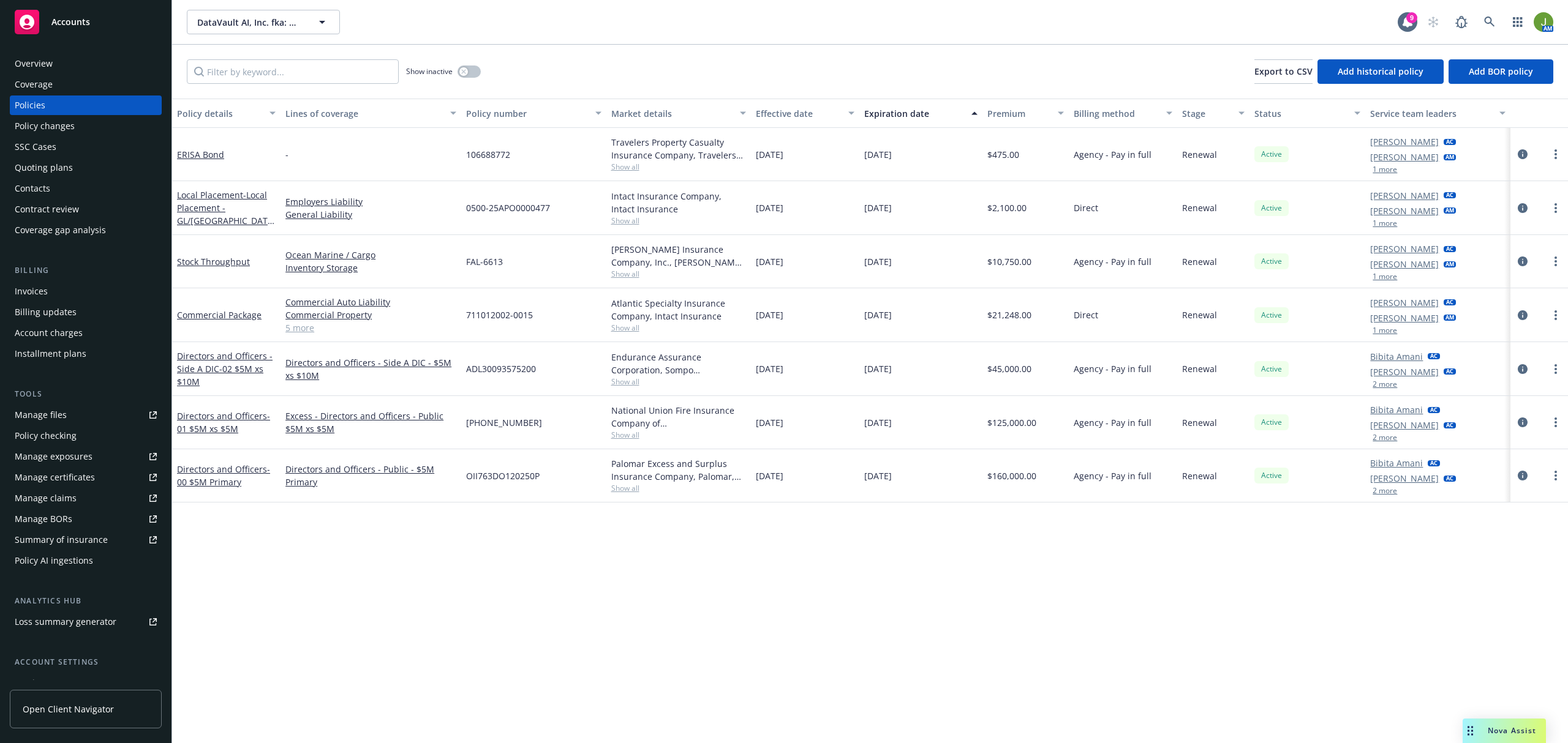
click at [1381, 162] on link "Lisa Fedishin" at bounding box center [1405, 157] width 69 height 13
click at [1452, 161] on div "Zach Uranga AC Lisa Fedishin AM Lisa Fedishin Title Account Manager Team P&C - …" at bounding box center [1436, 154] width 145 height 53
click at [1387, 166] on button "1 more" at bounding box center [1384, 170] width 24 height 7
